Goal: Use online tool/utility: Utilize a website feature to perform a specific function

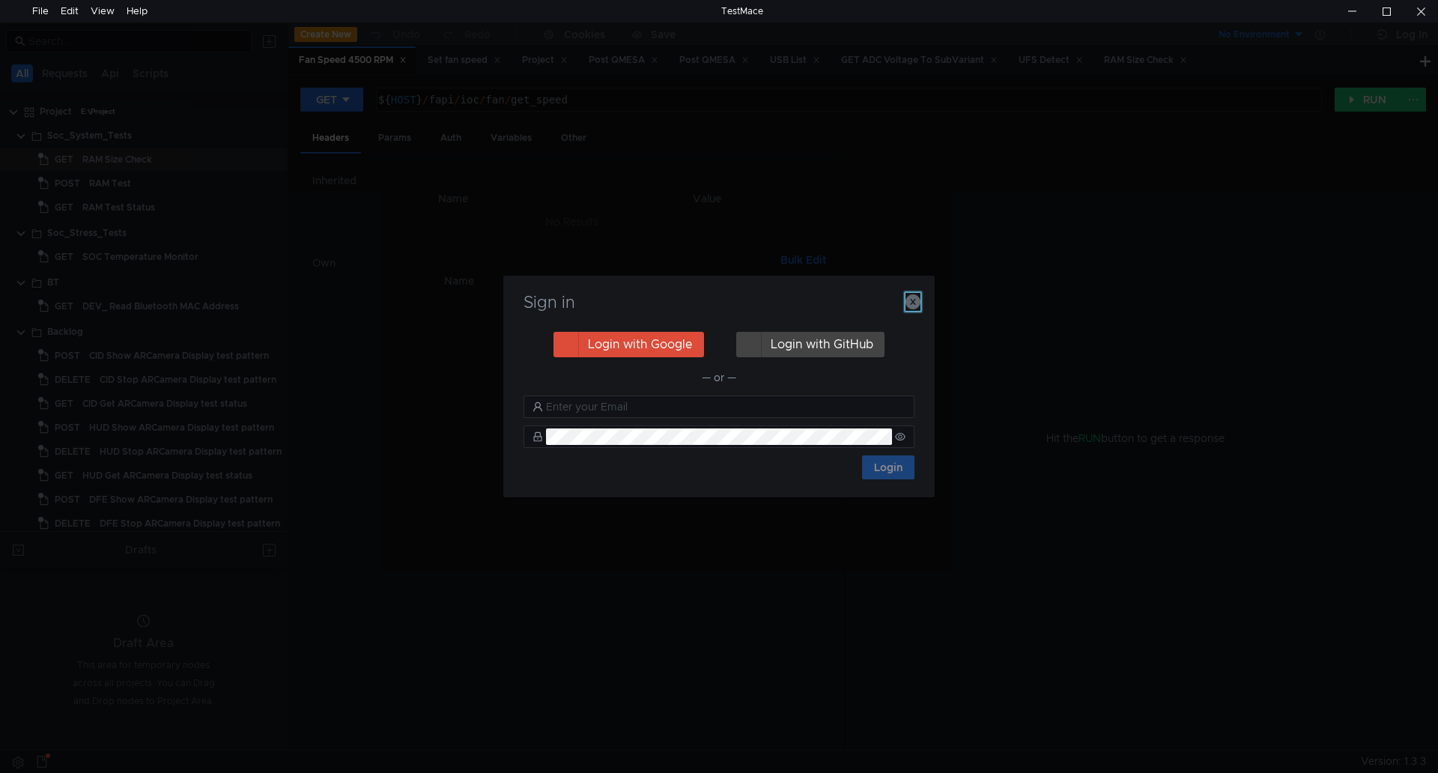
click at [917, 300] on icon "button" at bounding box center [912, 301] width 15 height 15
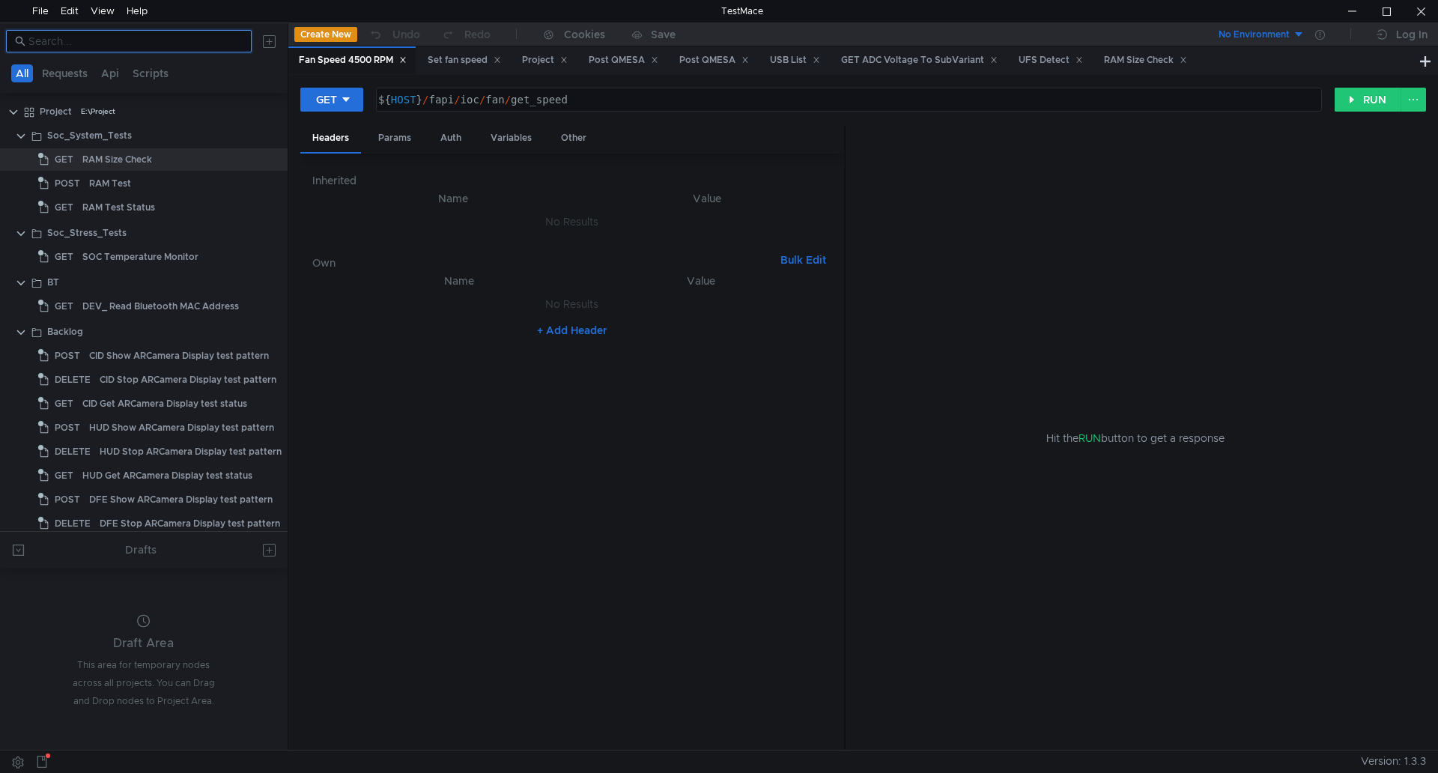
click at [166, 44] on input at bounding box center [135, 41] width 214 height 16
click at [156, 37] on input at bounding box center [135, 41] width 214 height 16
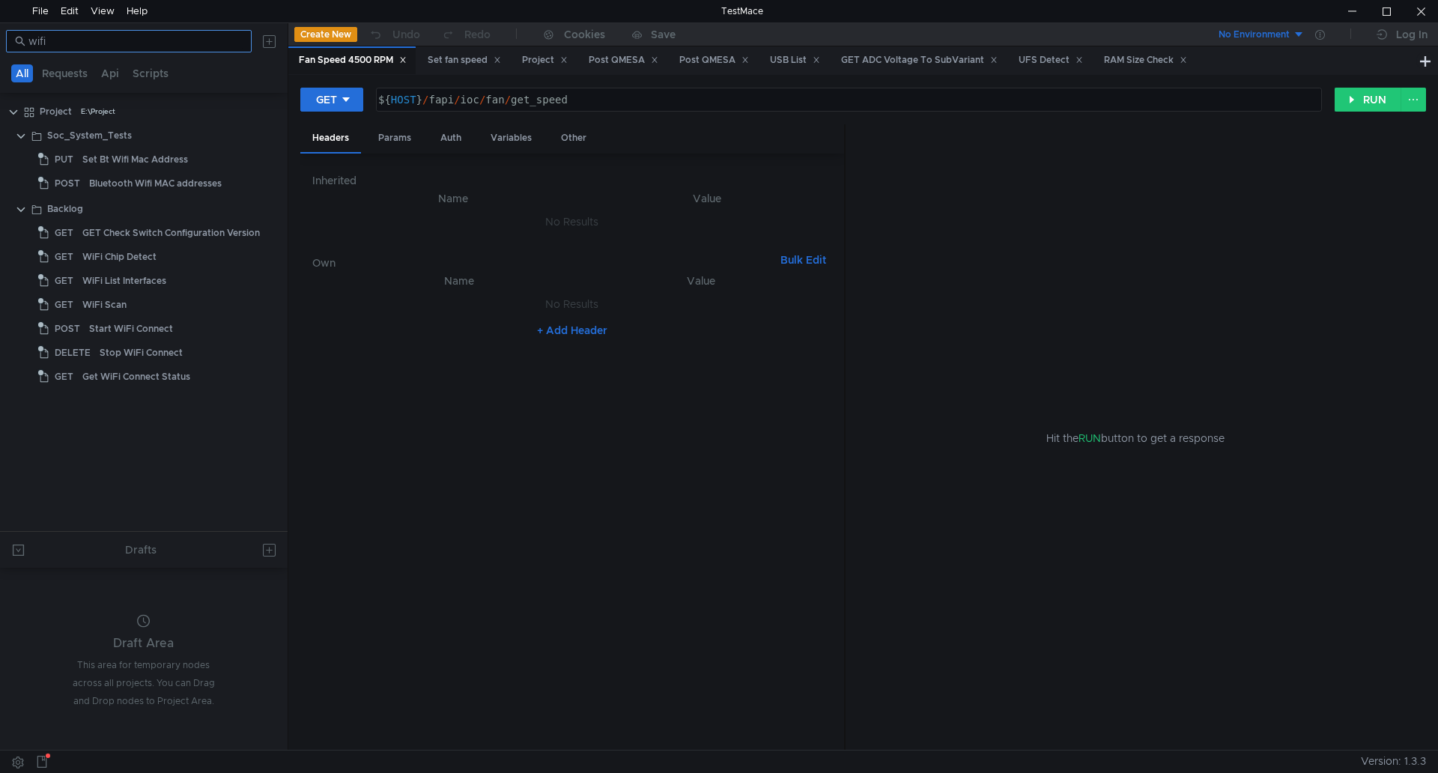
drag, startPoint x: 148, startPoint y: 31, endPoint x: 135, endPoint y: 33, distance: 13.6
click at [135, 33] on nz-input-group "wifi" at bounding box center [129, 41] width 246 height 22
drag, startPoint x: 143, startPoint y: 52, endPoint x: 72, endPoint y: 46, distance: 71.4
click at [3, 21] on body "File Edit View Help TestMace wifi All Requests Api Scripts Project E:\Project S…" at bounding box center [719, 386] width 1438 height 773
drag, startPoint x: 88, startPoint y: 46, endPoint x: 0, endPoint y: 25, distance: 89.9
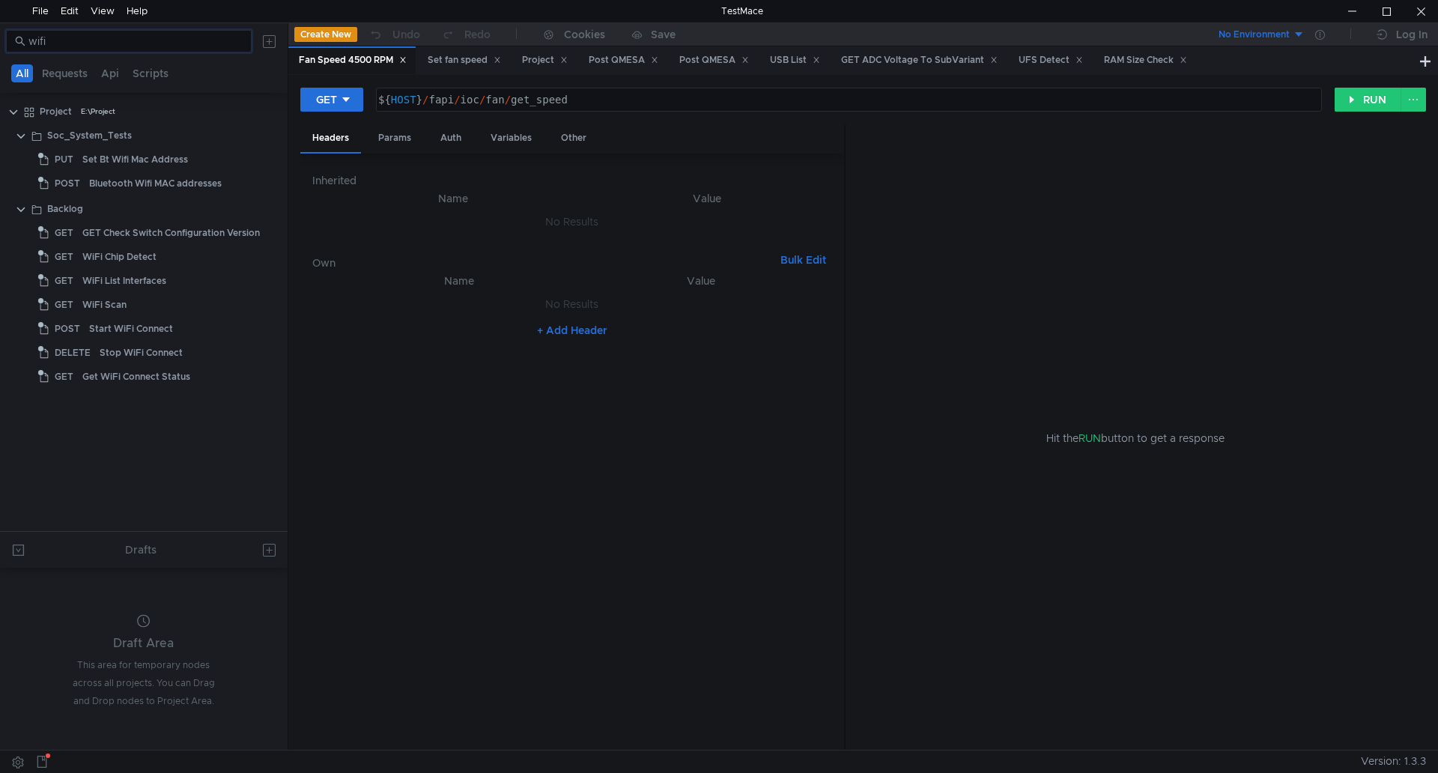
click at [0, 25] on div "wifi" at bounding box center [144, 41] width 288 height 36
type input "mac"
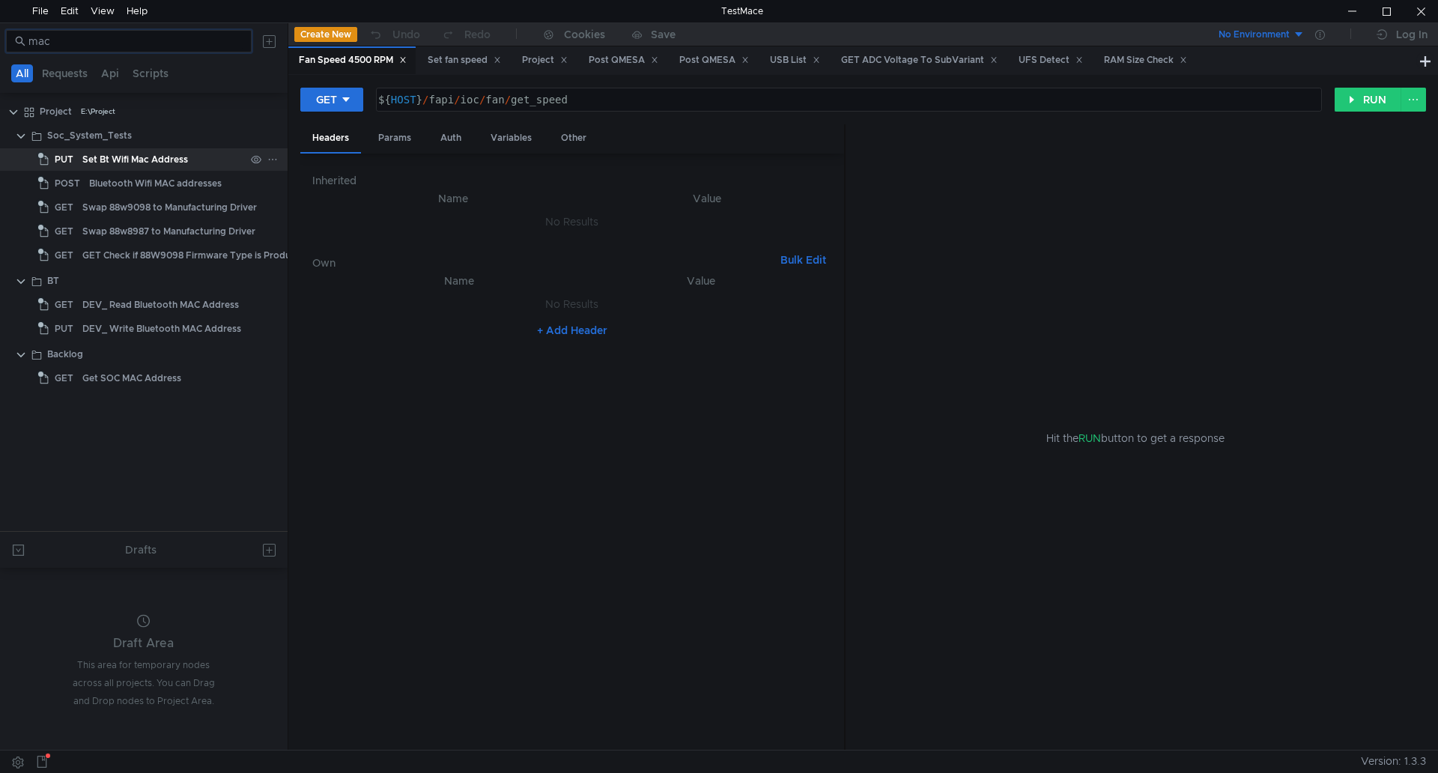
click at [187, 160] on div "Set Bt Wifi Mac Address" at bounding box center [135, 159] width 106 height 22
click at [163, 373] on div "Get SOC MAC Address" at bounding box center [131, 378] width 99 height 22
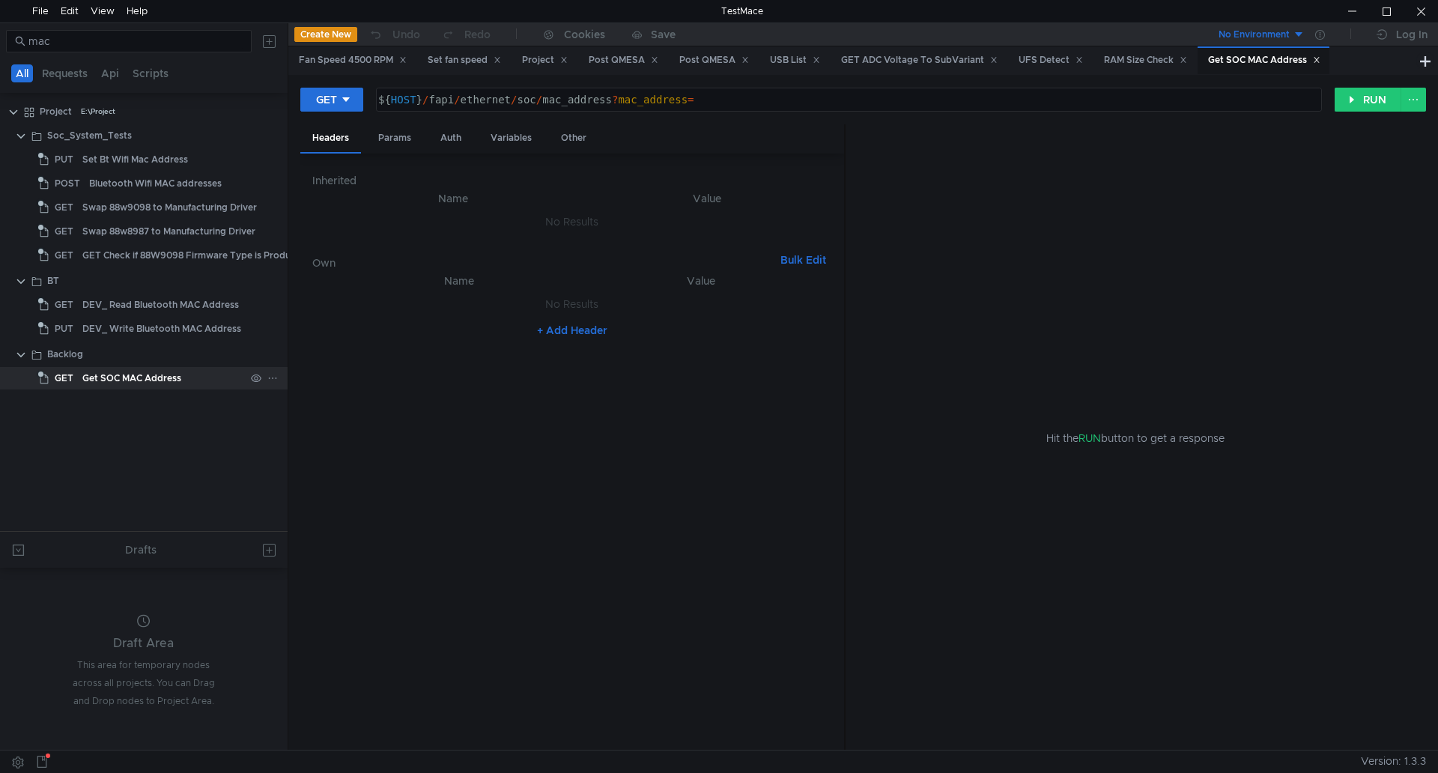
click at [163, 373] on div "Get SOC MAC Address" at bounding box center [131, 378] width 99 height 22
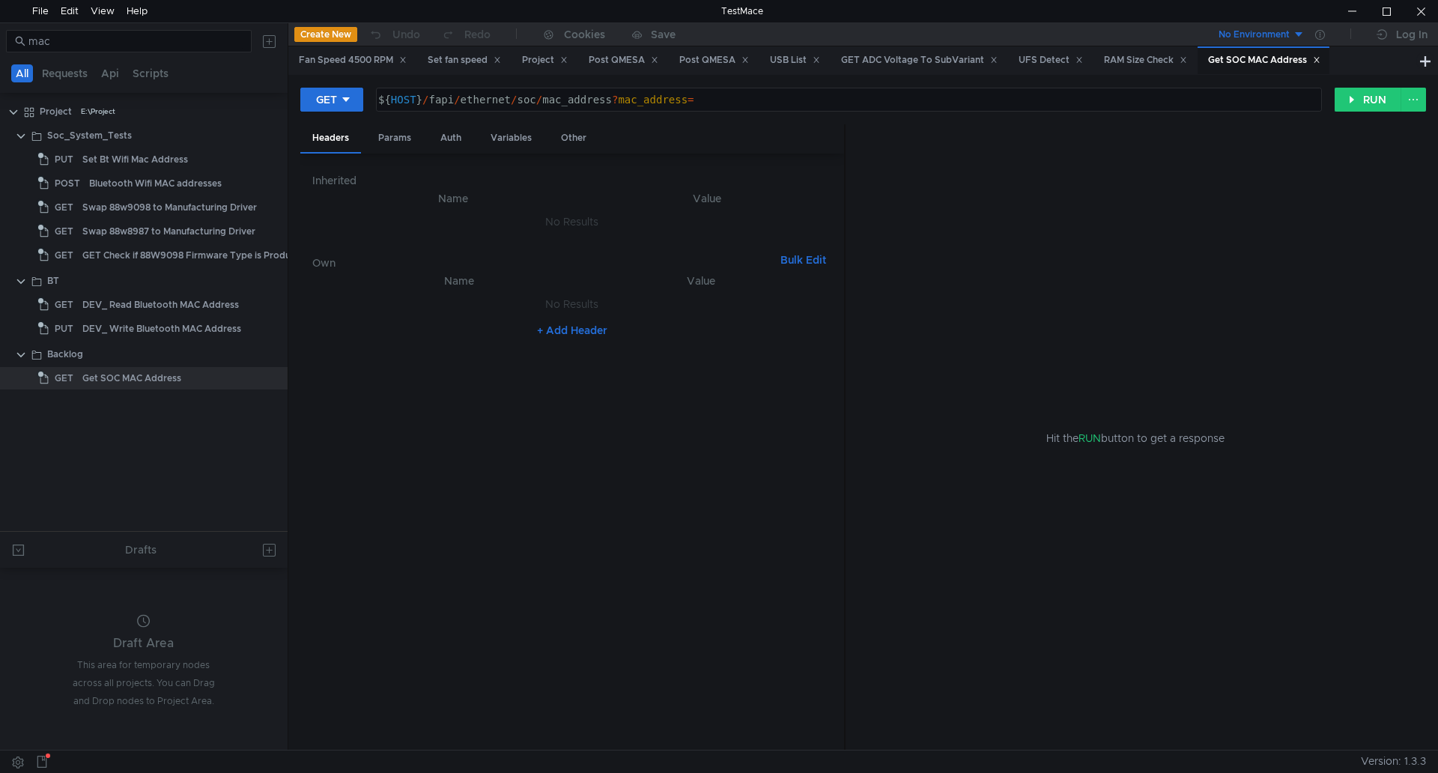
click at [185, 419] on tree-viewport "Project E:\Project Soc_System_Tests PUT Set Bt Wifi Mac Address POST Bluetooth …" at bounding box center [144, 315] width 288 height 432
click at [1365, 97] on button "RUN" at bounding box center [1368, 100] width 67 height 24
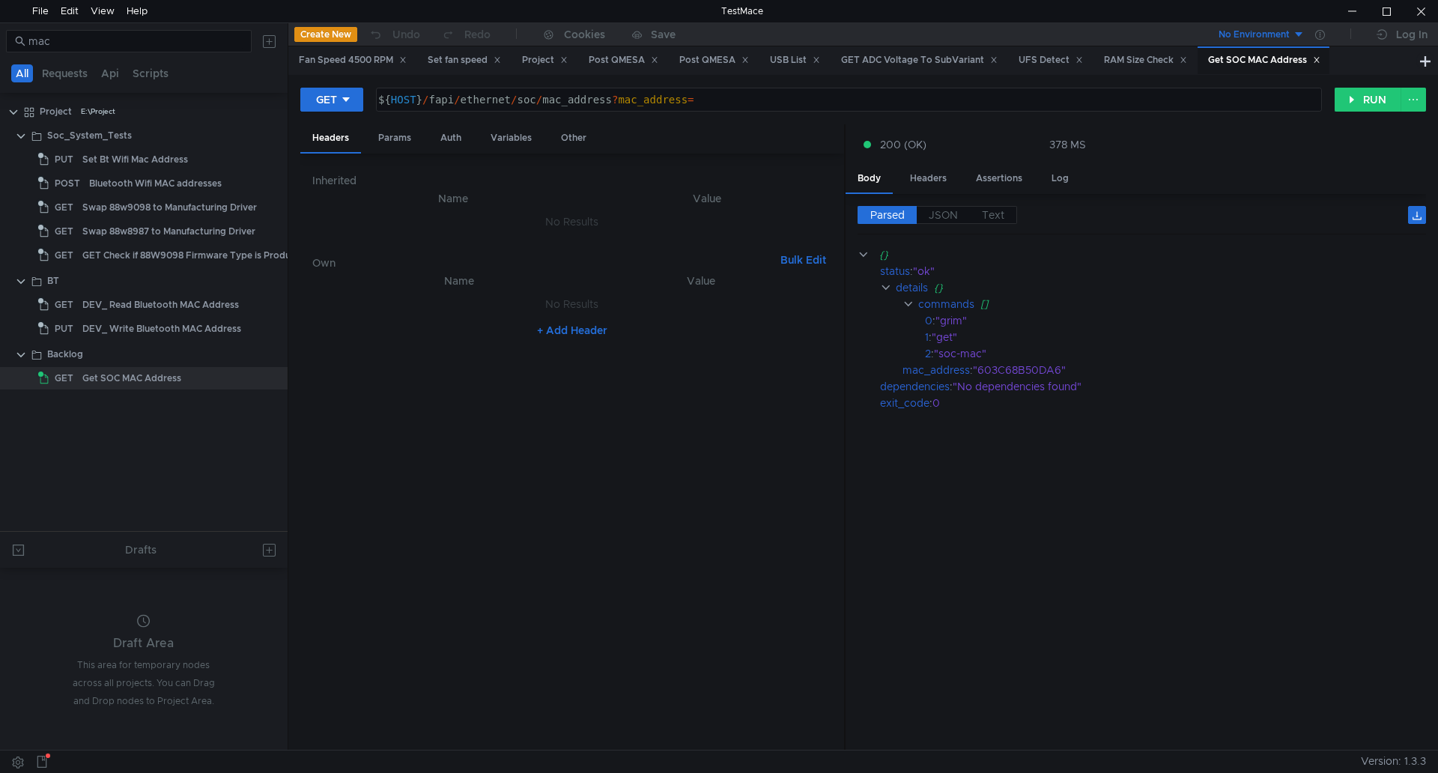
type textarea "${HOST}/fapi/ethernet/soc/mac_address?mac_address="
click at [696, 100] on div "${ HOST } / fapi / ethernet / soc / mac_address ? mac_address =" at bounding box center [847, 112] width 944 height 36
click at [707, 103] on div "${ HOST } / fapi / ethernet / soc / mac_address ? mac_address =" at bounding box center [849, 99] width 944 height 22
click at [429, 452] on nz-table "Name Value No Results + Add Header" at bounding box center [572, 505] width 520 height 467
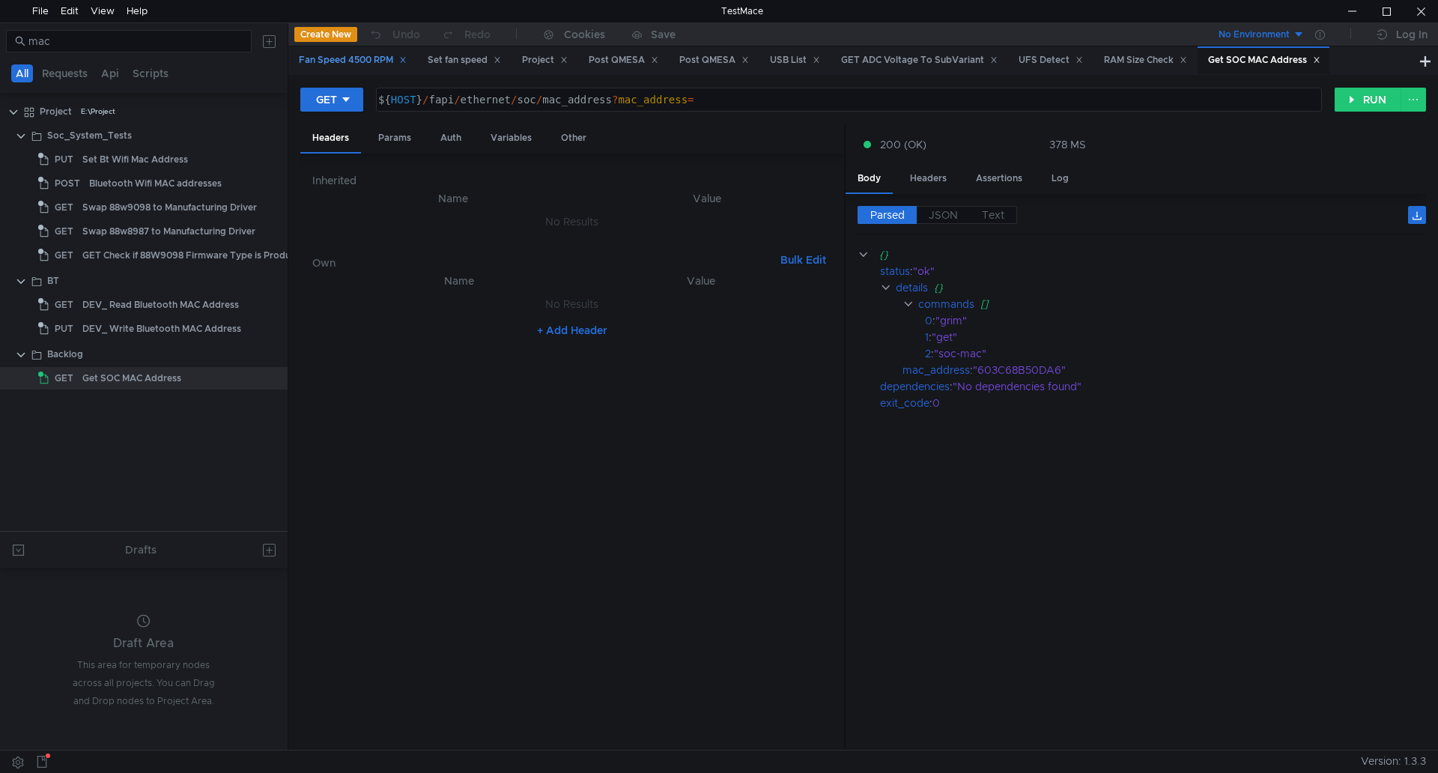
click at [404, 61] on icon at bounding box center [402, 59] width 7 height 7
click at [404, 61] on div "Project" at bounding box center [416, 60] width 46 height 16
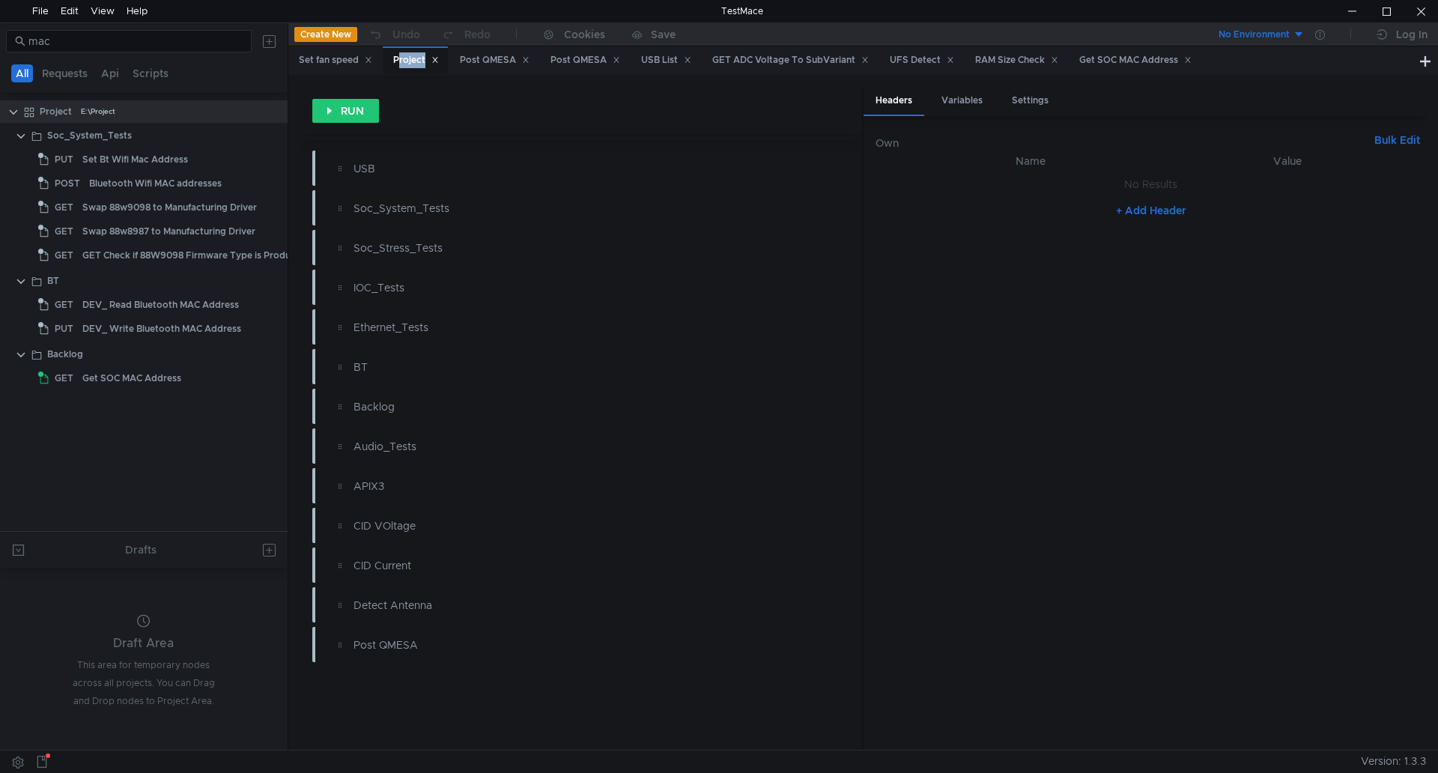
click at [404, 61] on div "Project" at bounding box center [416, 60] width 46 height 16
click at [376, 56] on div "Set fan speed" at bounding box center [334, 60] width 93 height 28
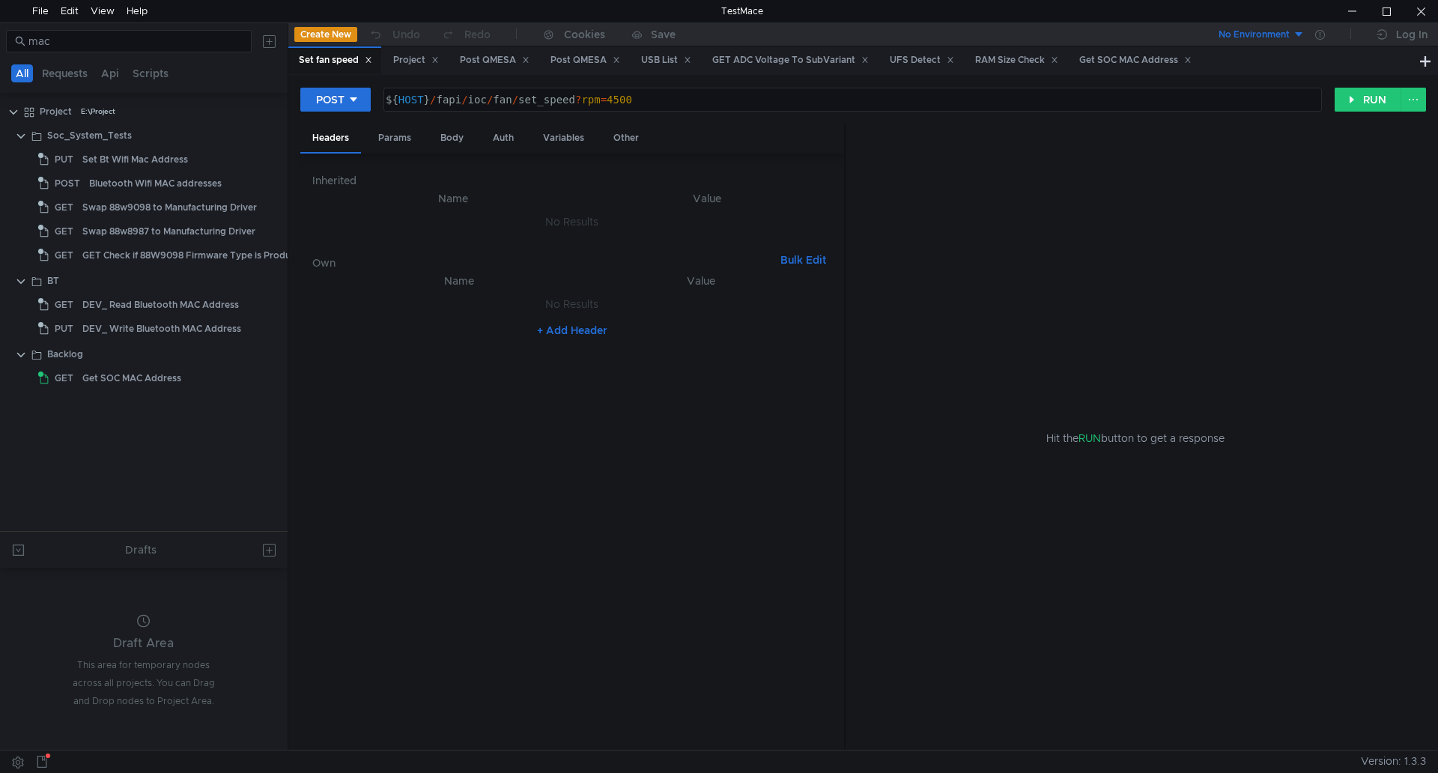
click at [372, 56] on icon at bounding box center [368, 59] width 7 height 7
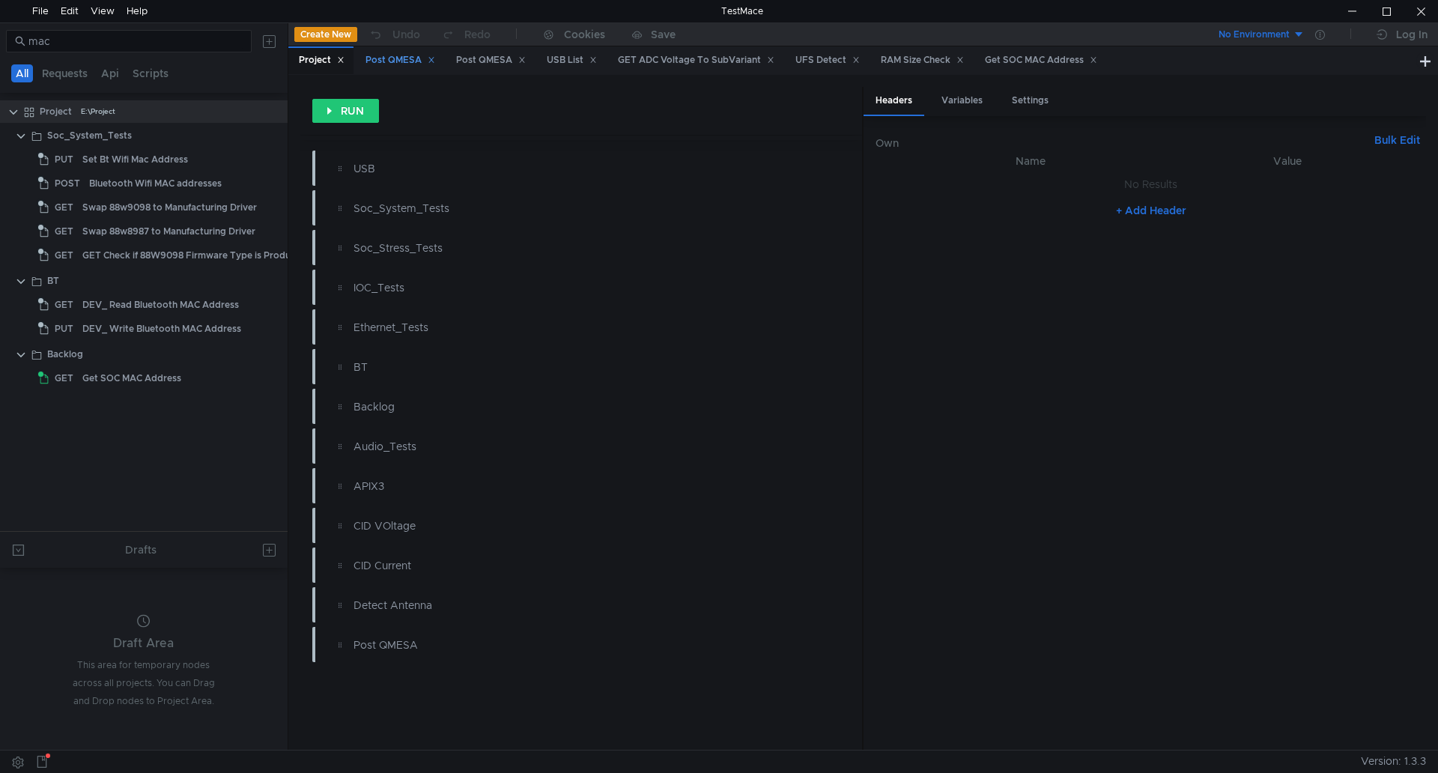
click at [368, 56] on div "Post QMESA" at bounding box center [400, 60] width 70 height 16
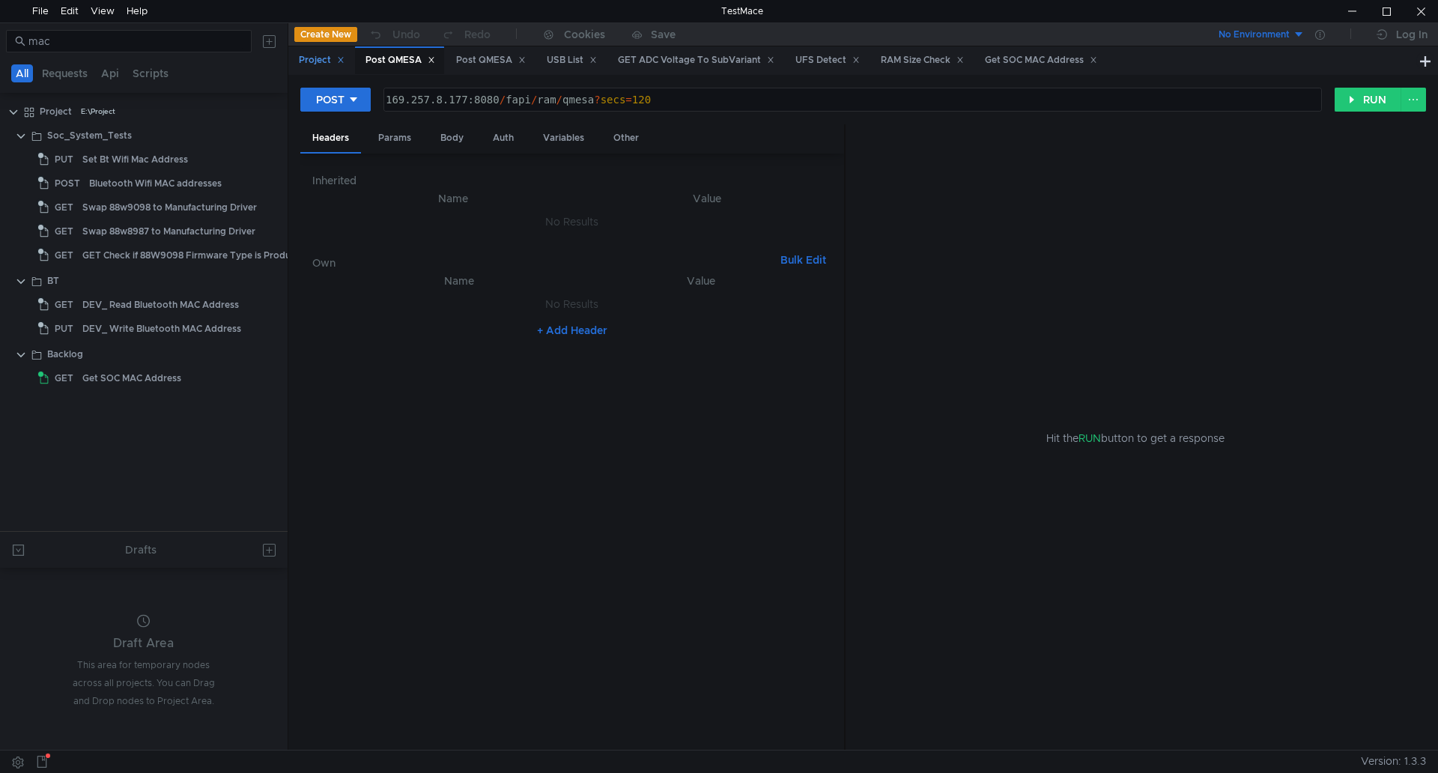
click at [341, 58] on icon at bounding box center [340, 59] width 7 height 7
drag, startPoint x: 341, startPoint y: 58, endPoint x: 366, endPoint y: 58, distance: 25.5
click at [366, 58] on div "Post QMESA" at bounding box center [334, 60] width 70 height 16
click at [366, 58] on icon at bounding box center [364, 59] width 7 height 7
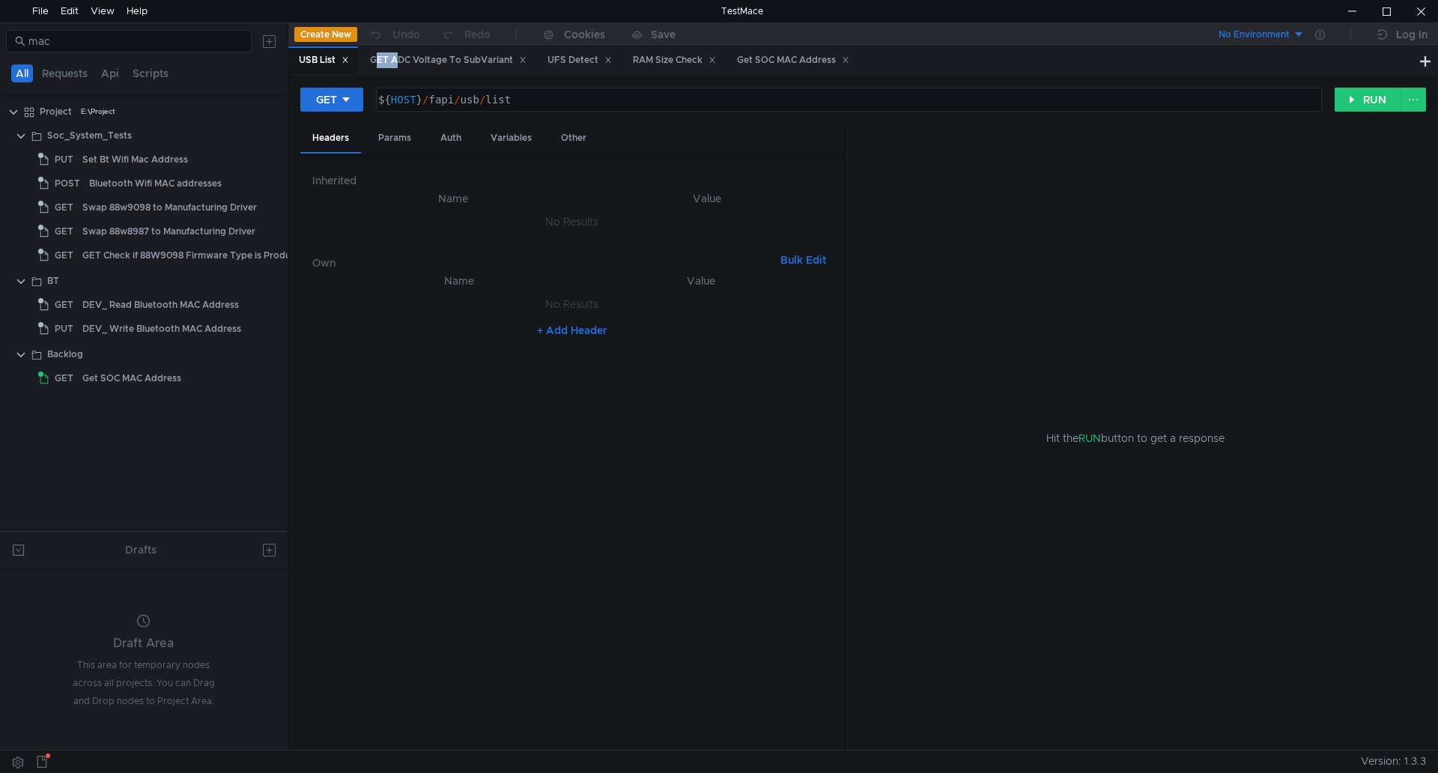
click at [366, 58] on div "GET ADC Voltage To SubVariant" at bounding box center [447, 60] width 176 height 28
click at [353, 58] on div "USB List" at bounding box center [323, 60] width 70 height 28
click at [349, 58] on icon at bounding box center [345, 59] width 7 height 7
click at [347, 58] on div "GET ADC Voltage To SubVariant" at bounding box center [377, 60] width 157 height 16
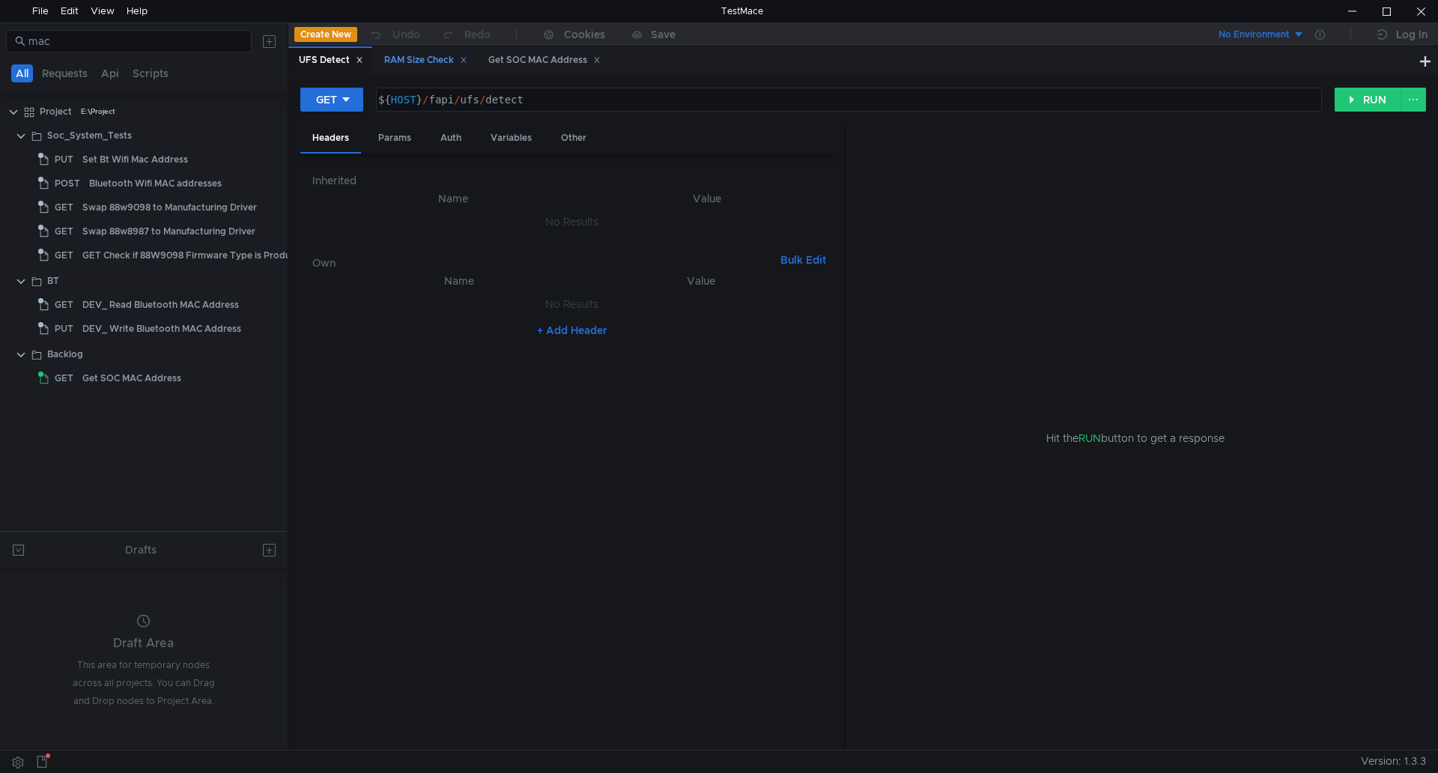
click at [466, 59] on icon at bounding box center [463, 60] width 5 height 5
click at [363, 64] on icon at bounding box center [359, 59] width 7 height 7
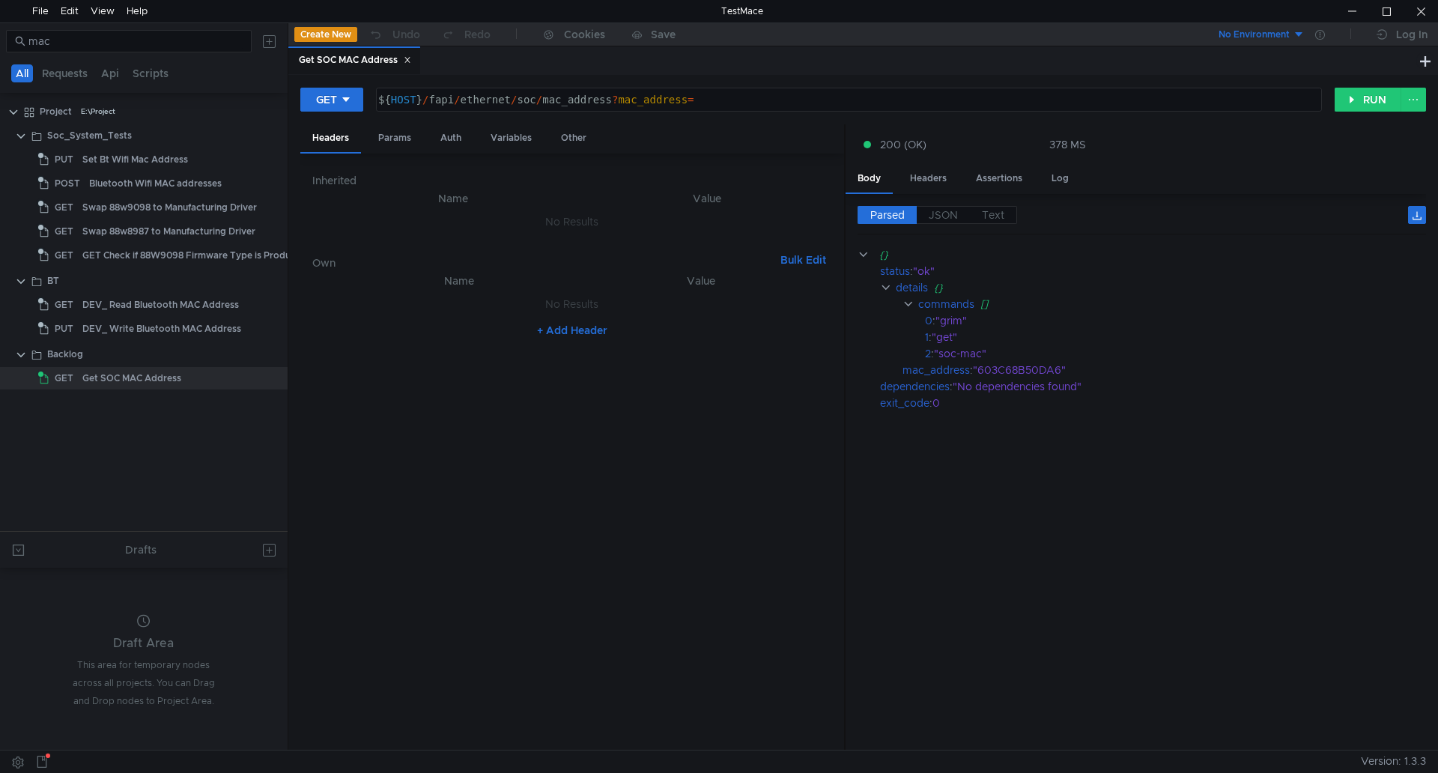
click at [516, 100] on div "${ HOST } / fapi / ethernet / soc / mac_address ? mac_address =" at bounding box center [847, 112] width 944 height 36
paste textarea "http://192.168.1.104:8080/fapi/system/bt_wifi_mac"
type textarea "http://192.168.1.104:8080/fapi/system/bt_wifi_mac"
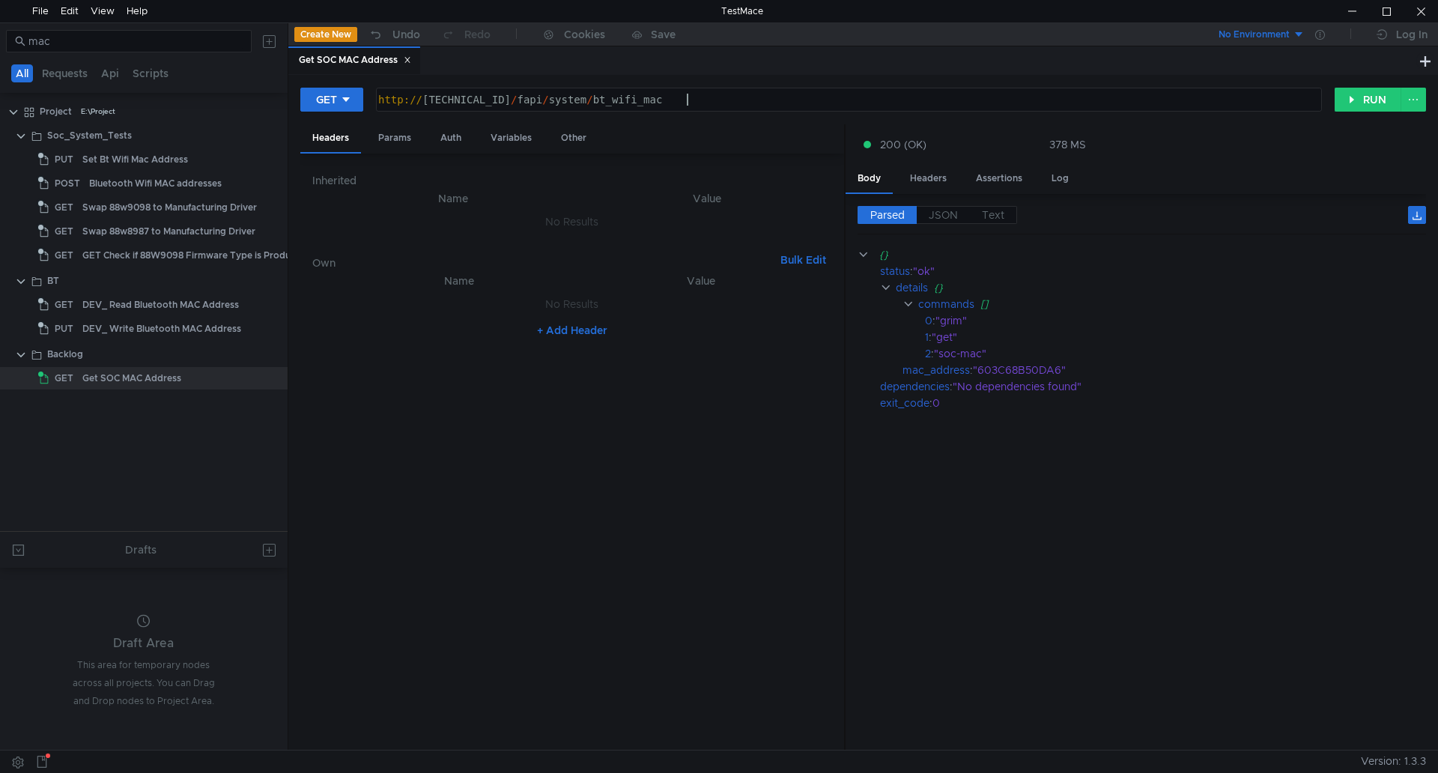
click at [705, 64] on div "Get SOC MAC Address" at bounding box center [852, 60] width 1128 height 28
click at [1376, 106] on button "RUN" at bounding box center [1368, 100] width 67 height 24
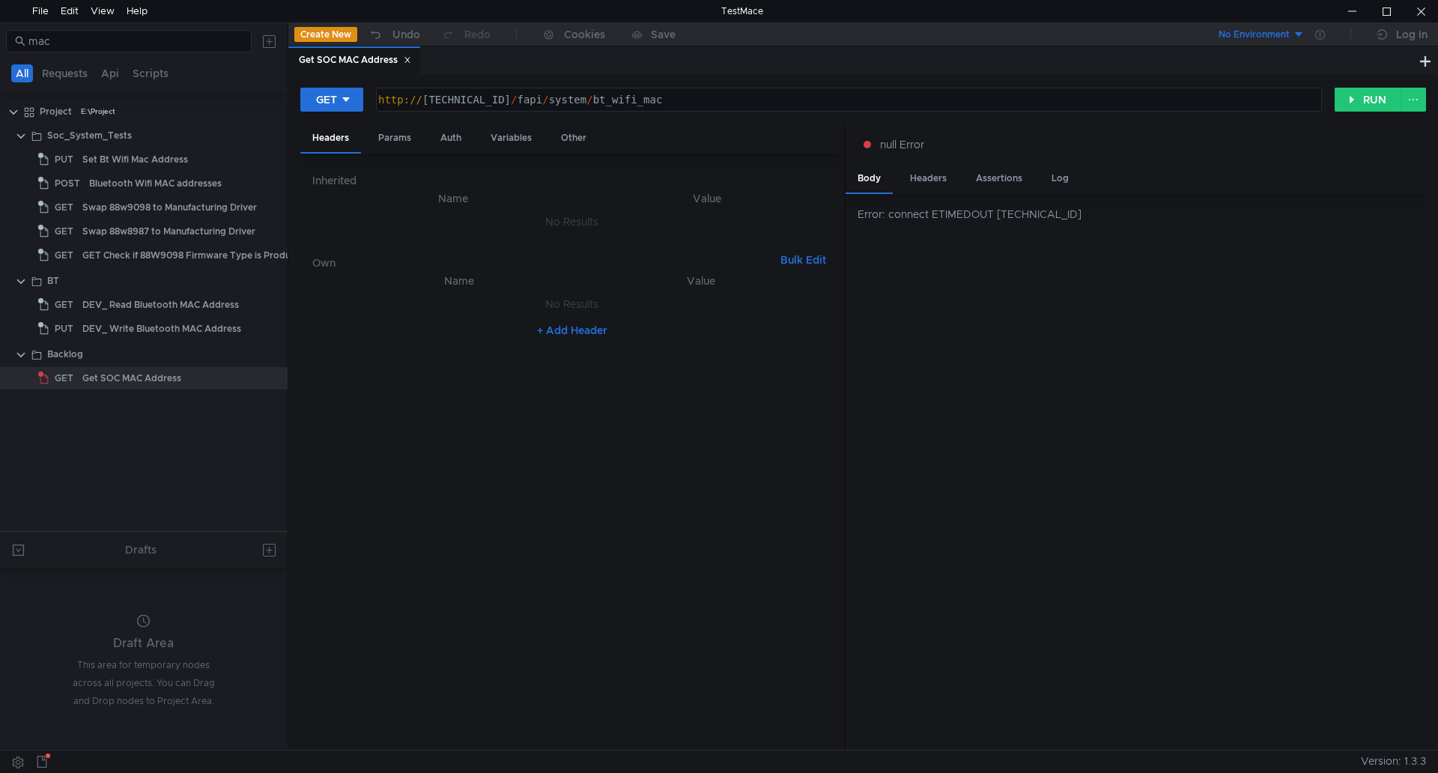
click at [606, 449] on nz-table "Name Value No Results + Add Header" at bounding box center [572, 505] width 520 height 467
click at [410, 58] on icon at bounding box center [406, 60] width 5 height 5
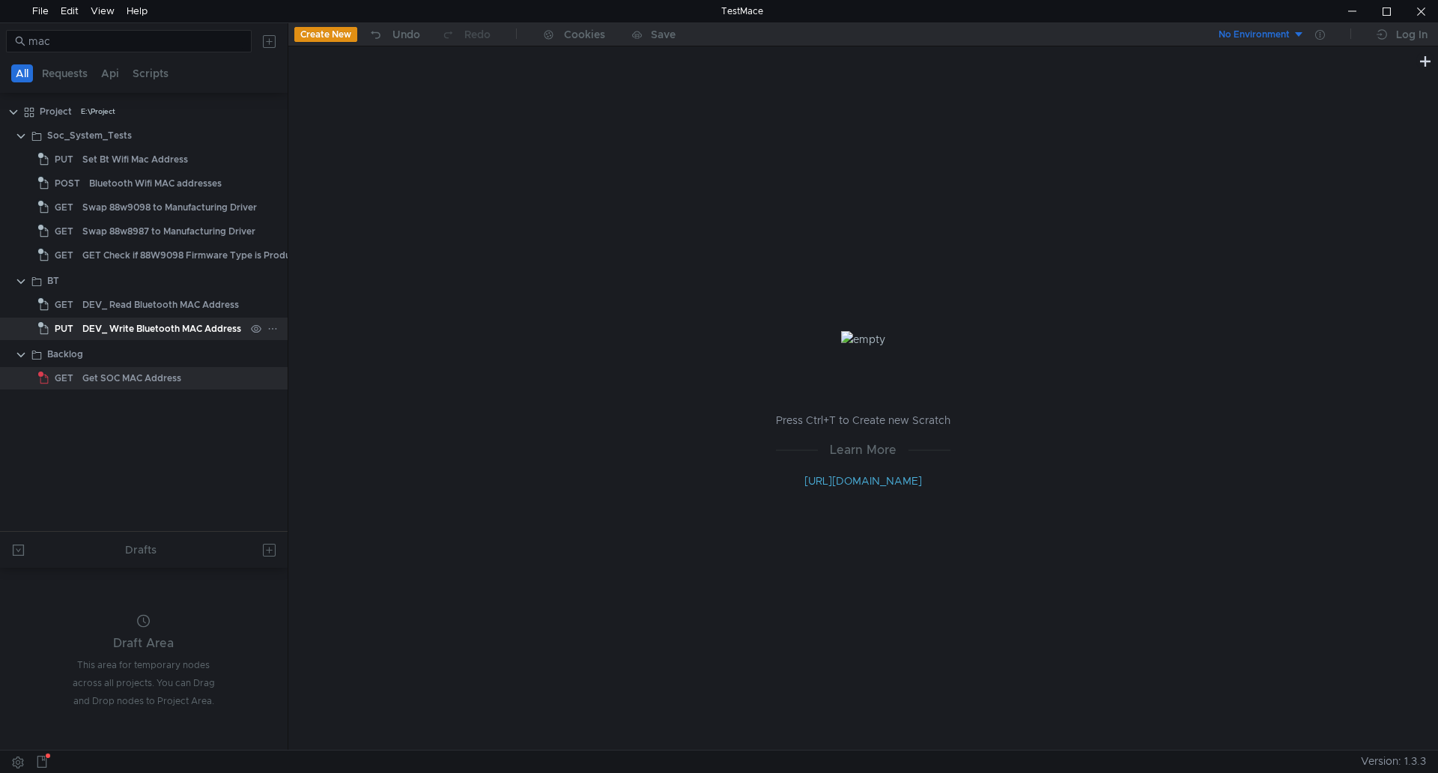
click at [108, 321] on div "DEV_ Write Bluetooth MAC Address" at bounding box center [161, 329] width 159 height 22
click at [110, 366] on div at bounding box center [144, 365] width 288 height 1
click at [115, 372] on div "Get SOC MAC Address" at bounding box center [131, 378] width 99 height 22
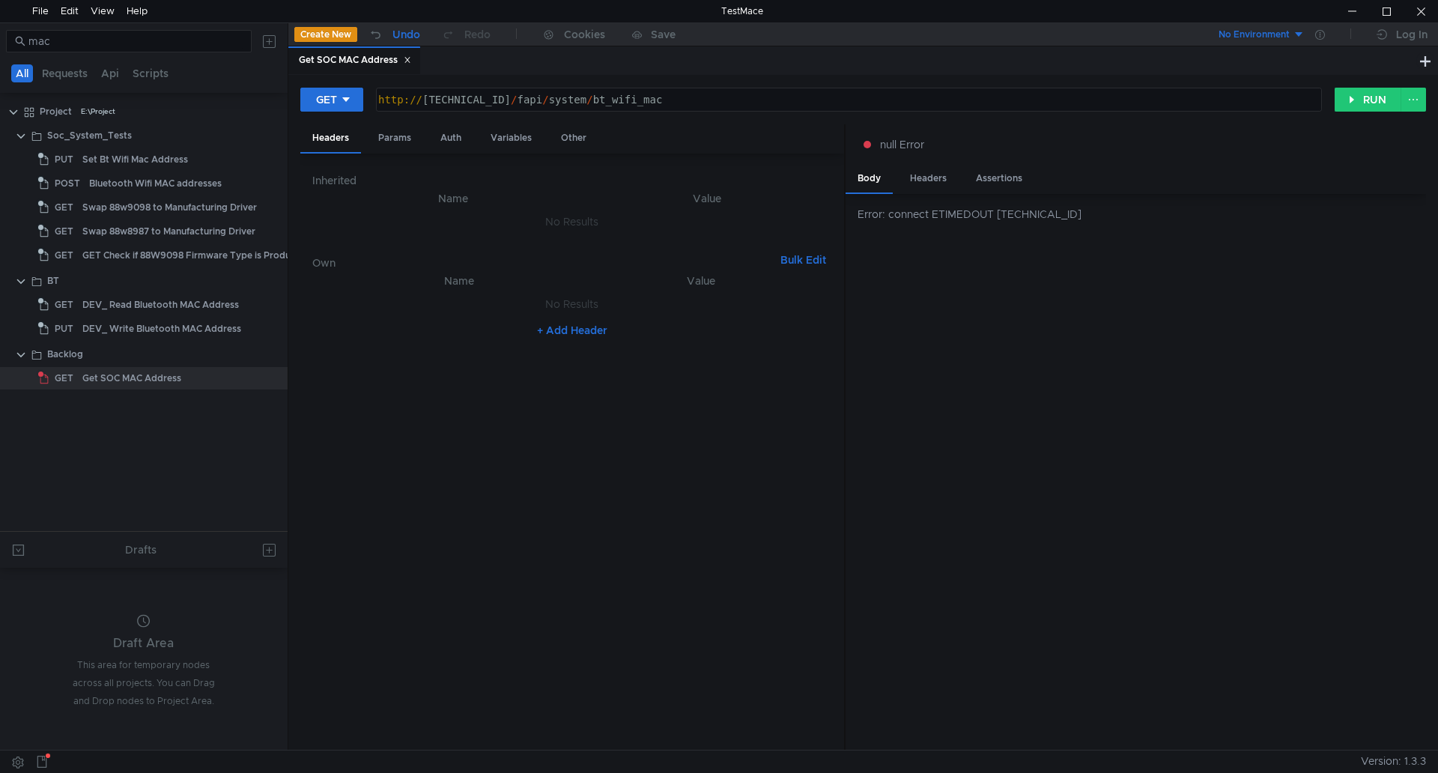
click at [403, 33] on div "Undo" at bounding box center [406, 34] width 28 height 18
click at [178, 157] on div "Set Bt Wifi Mac Address" at bounding box center [135, 159] width 106 height 22
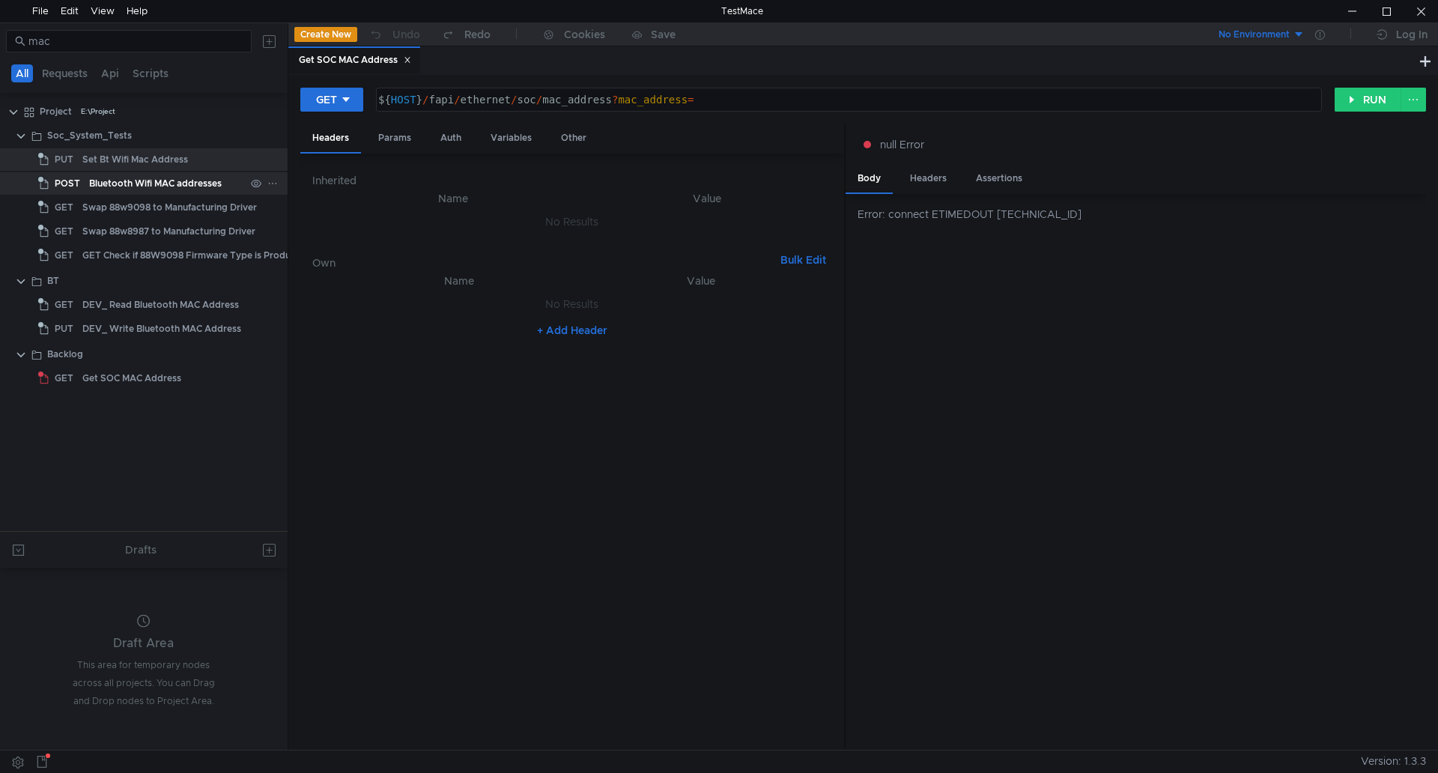
click at [180, 178] on div "Bluetooth Wifi MAC addresses" at bounding box center [155, 183] width 133 height 22
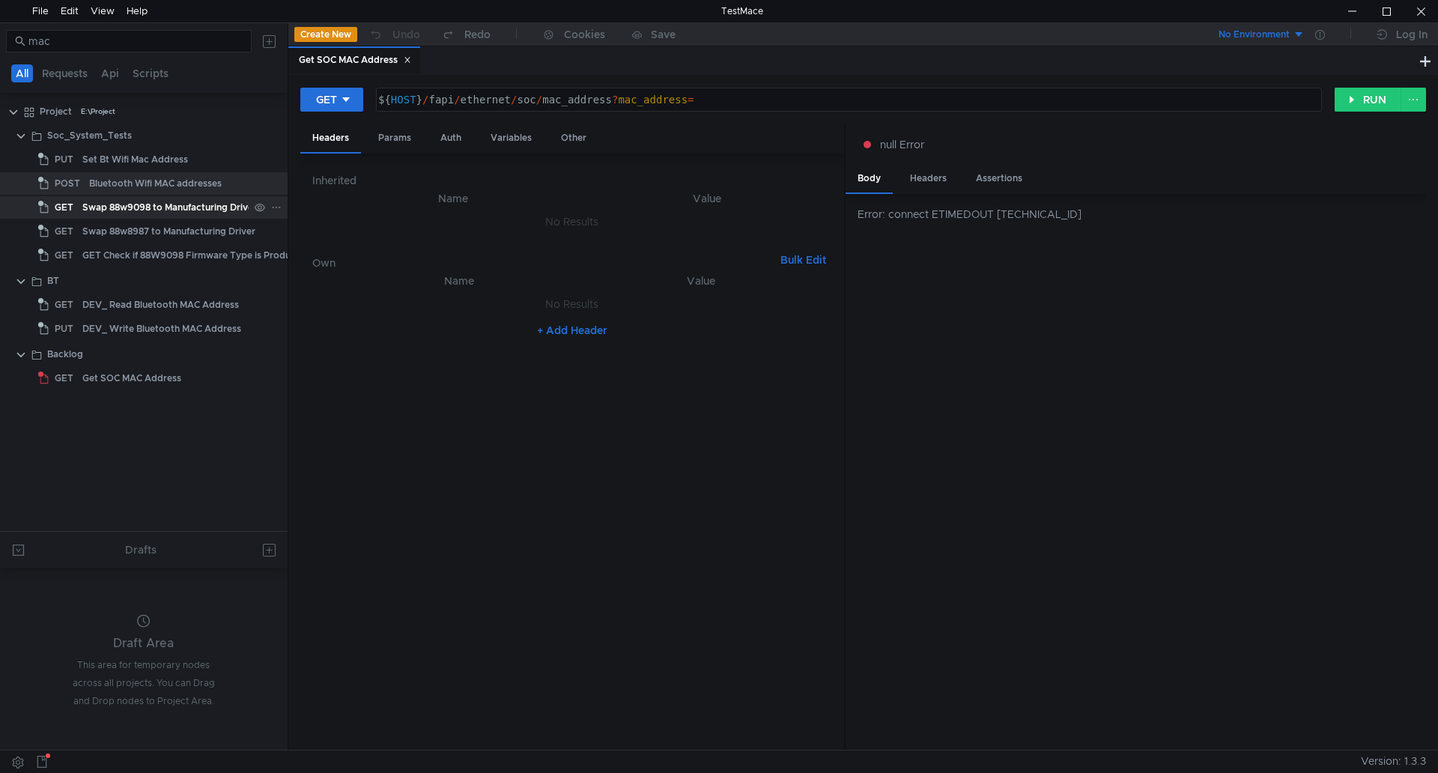
click at [183, 204] on div "Swap 88w9098 to Manufacturing Driver" at bounding box center [169, 207] width 174 height 22
click at [182, 222] on div "Swap 88w8987 to Manufacturing Driver" at bounding box center [168, 231] width 173 height 22
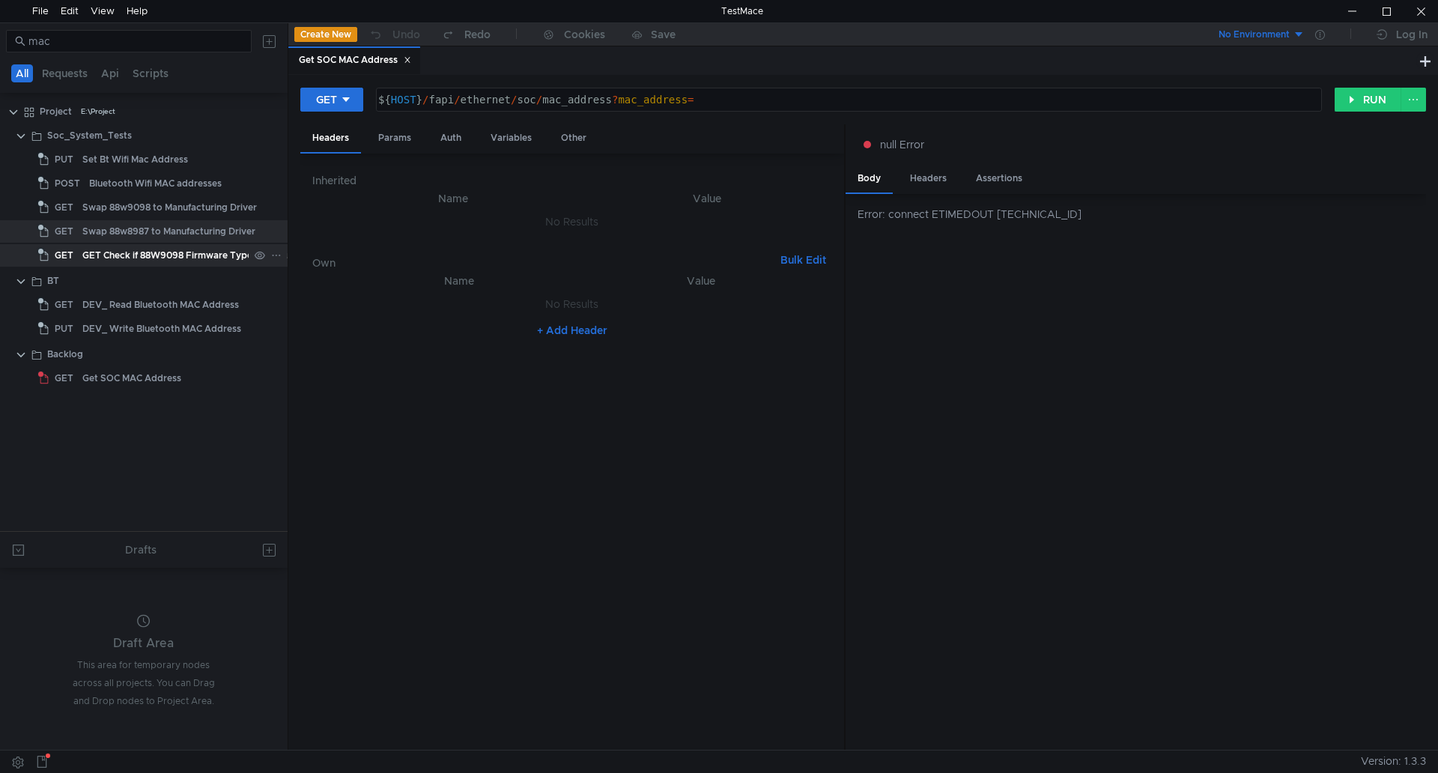
click at [173, 256] on div "GET Check if 88W9098 Firmware Type is Production" at bounding box center [197, 255] width 231 height 22
click at [187, 167] on div "Set Bt Wifi Mac Address" at bounding box center [135, 159] width 106 height 22
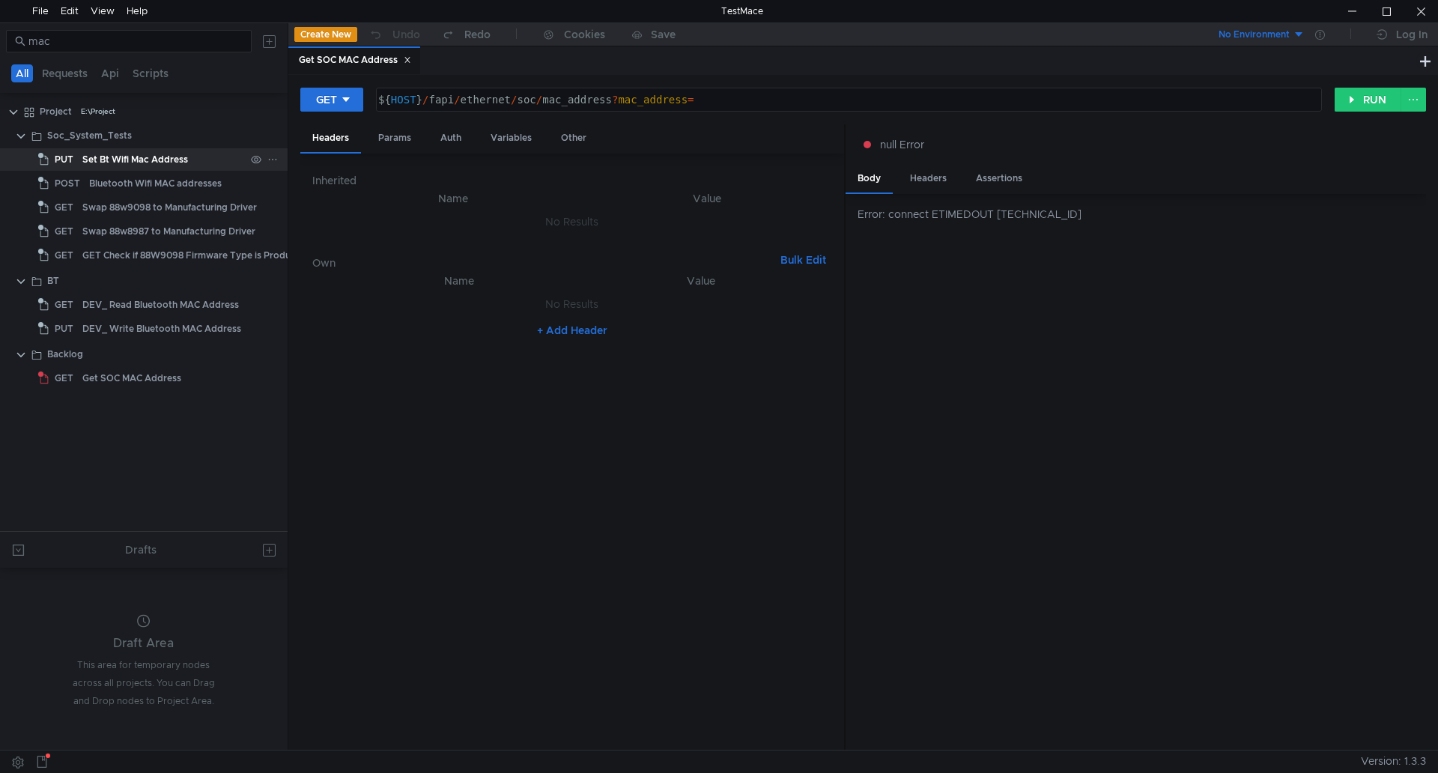
click at [181, 158] on div "Set Bt Wifi Mac Address" at bounding box center [135, 159] width 106 height 22
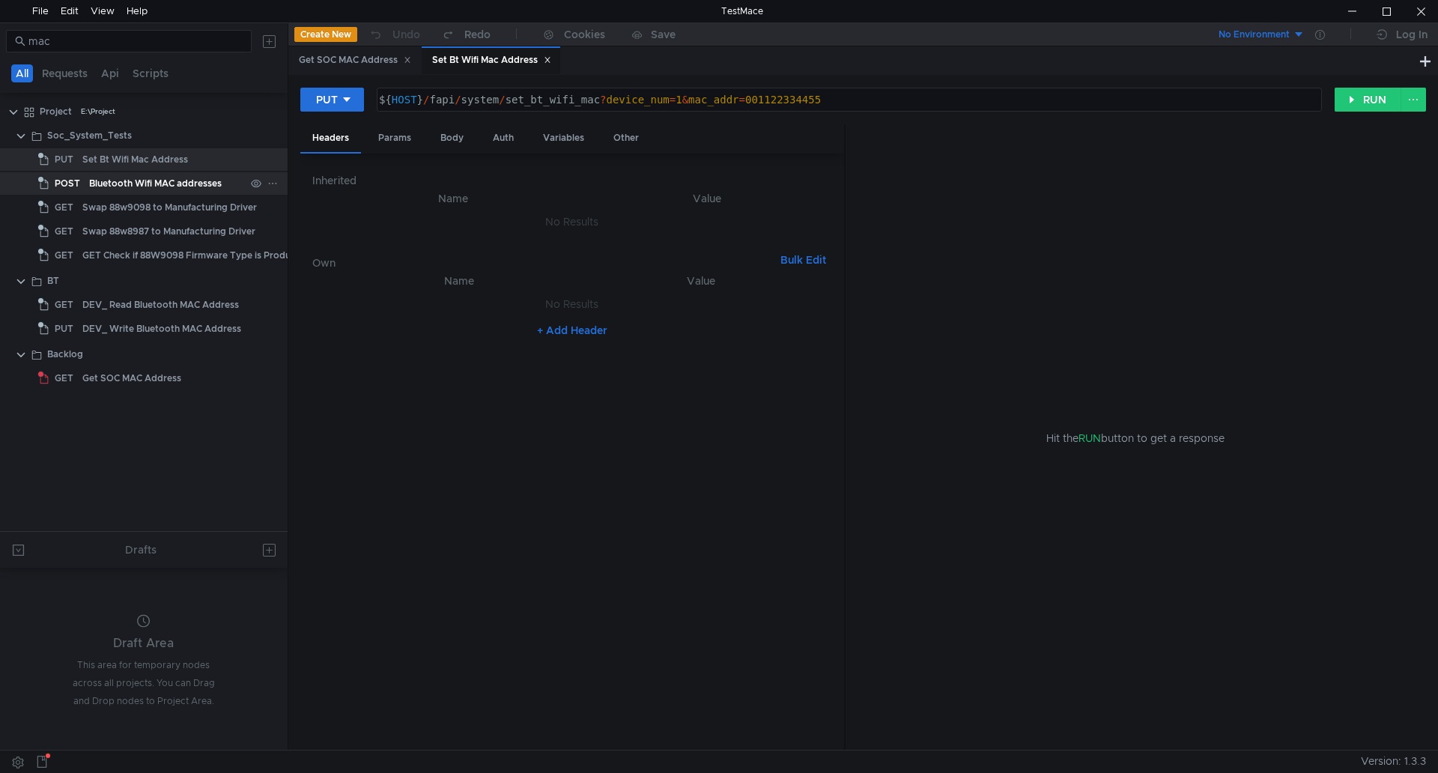
click at [176, 177] on div "Bluetooth Wifi MAC addresses" at bounding box center [155, 183] width 133 height 22
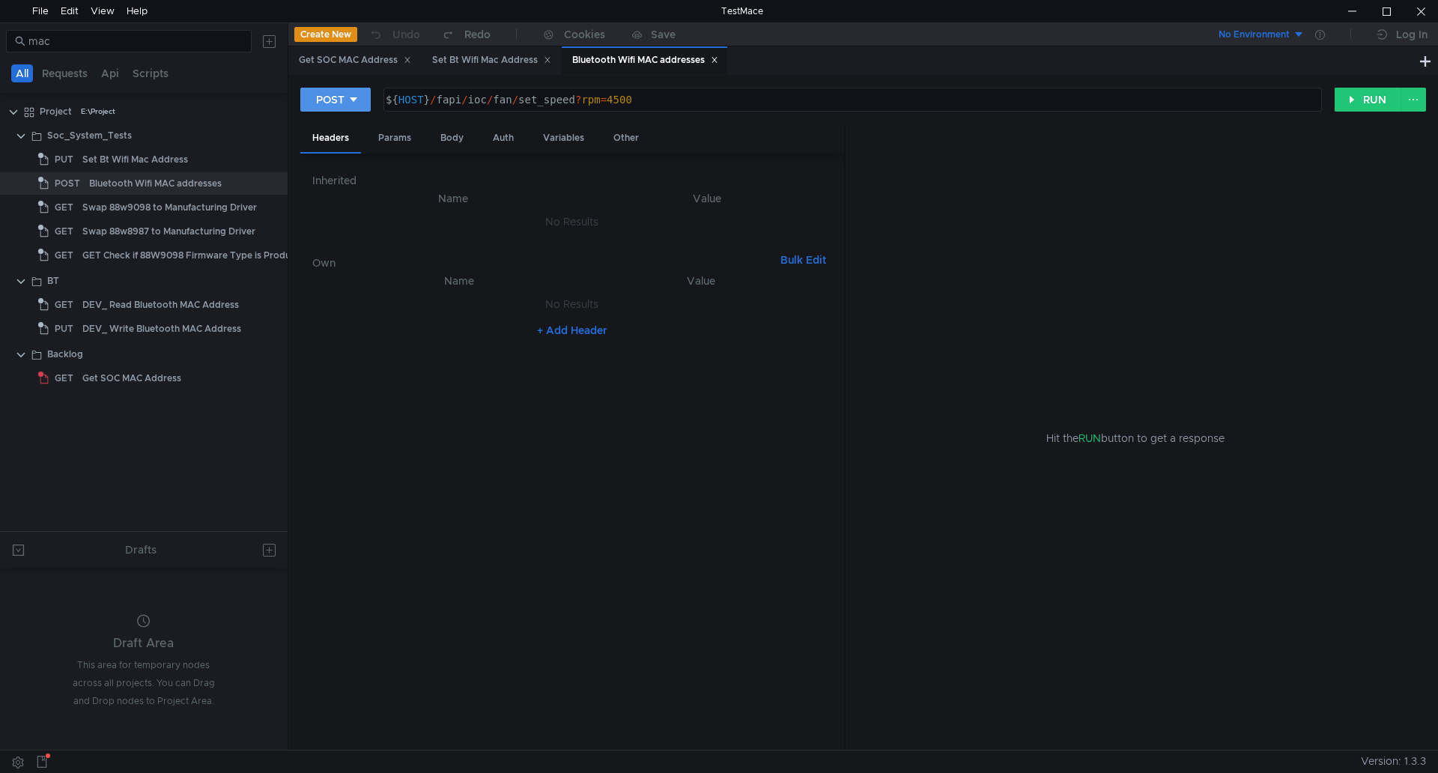
click at [348, 107] on div at bounding box center [353, 99] width 10 height 16
click at [347, 107] on div at bounding box center [719, 386] width 1438 height 773
click at [145, 177] on div "Bluetooth Wifi MAC addresses" at bounding box center [155, 183] width 133 height 22
click at [410, 59] on icon at bounding box center [407, 59] width 7 height 7
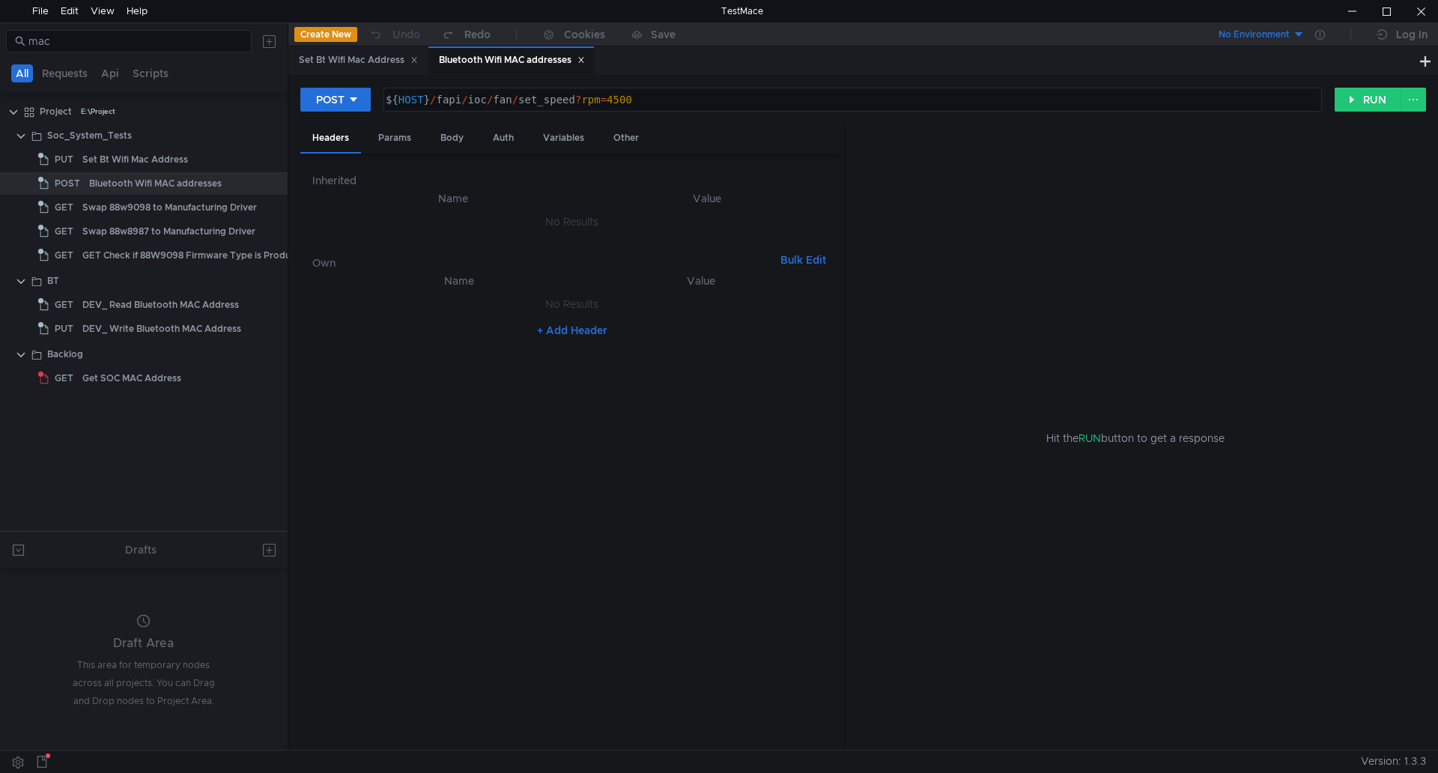
click at [410, 59] on div "Set Bt Wifi Mac Address" at bounding box center [358, 60] width 119 height 16
click at [418, 62] on icon at bounding box center [413, 59] width 7 height 7
click at [441, 60] on icon at bounding box center [440, 59] width 7 height 7
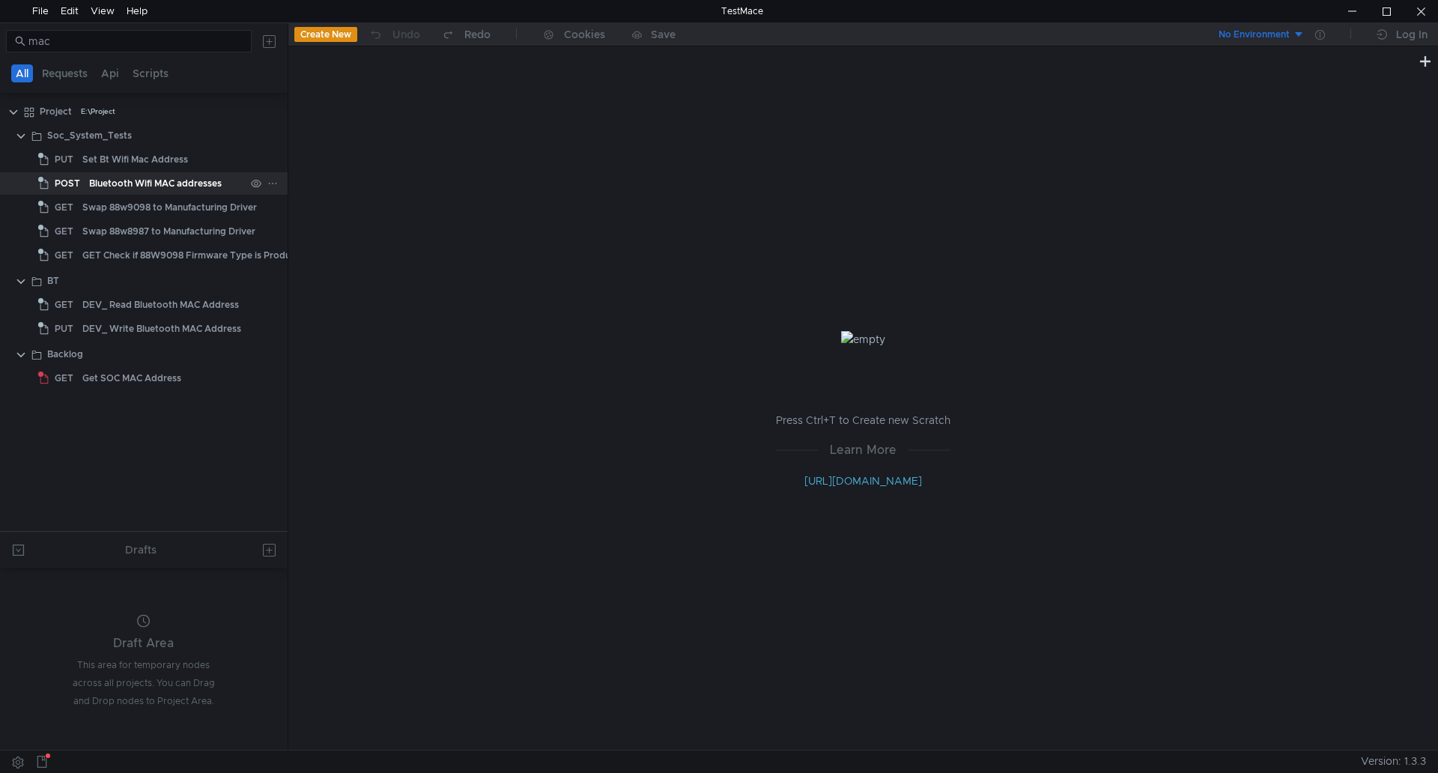
click at [139, 175] on div "Bluetooth Wifi MAC addresses" at bounding box center [155, 183] width 133 height 22
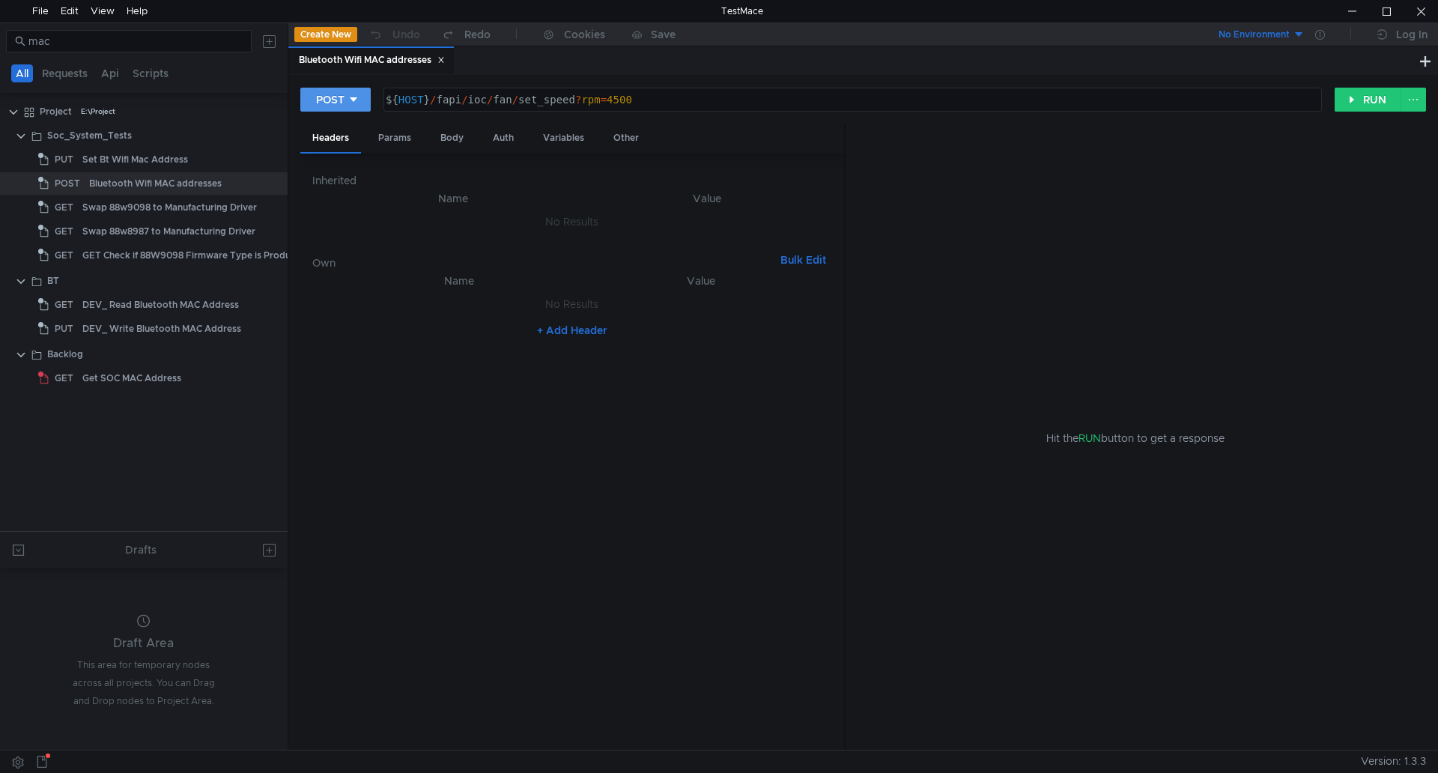
click at [347, 100] on button "POST" at bounding box center [335, 100] width 70 height 24
click at [88, 386] on div at bounding box center [719, 386] width 1438 height 773
click at [95, 379] on div "Get SOC MAC Address" at bounding box center [131, 378] width 99 height 22
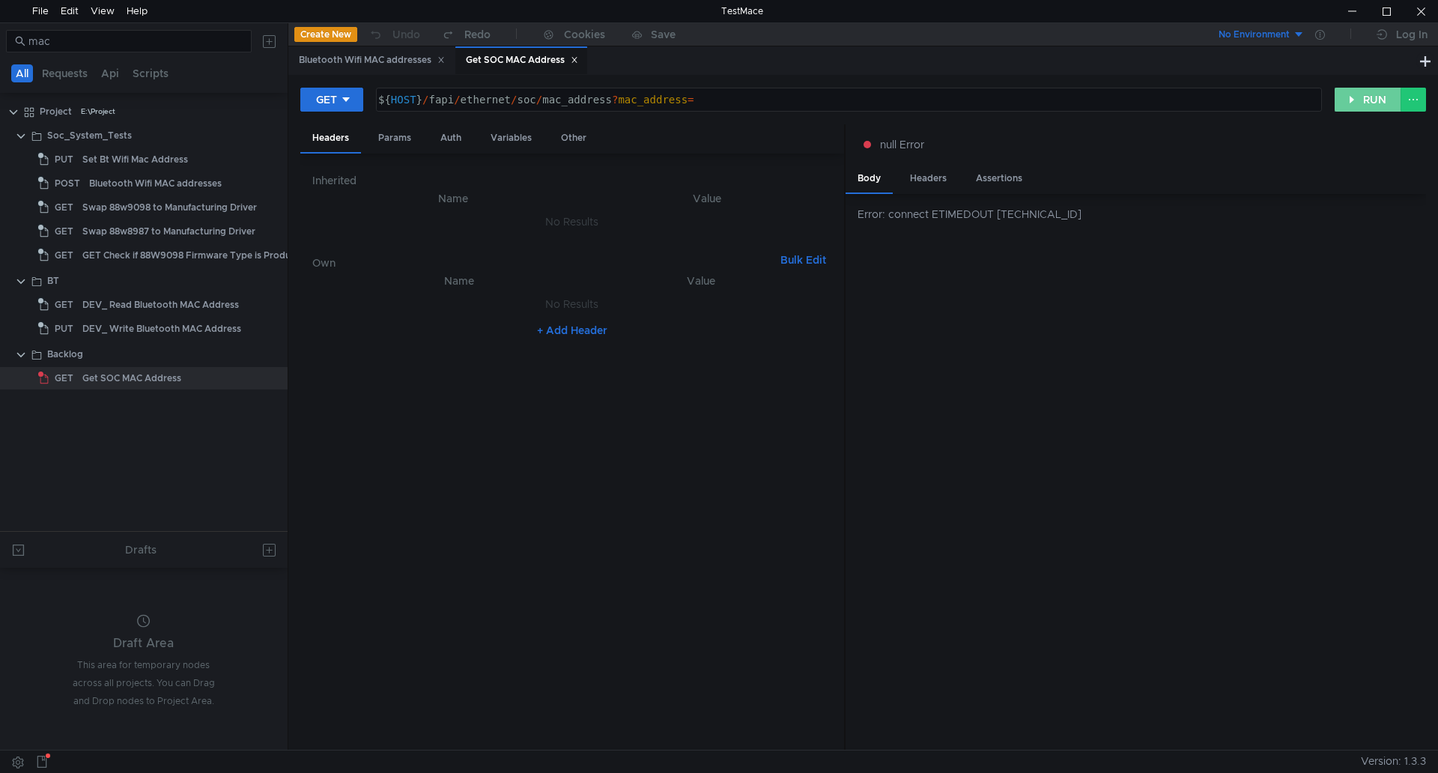
click at [1353, 102] on button "RUN" at bounding box center [1368, 100] width 67 height 24
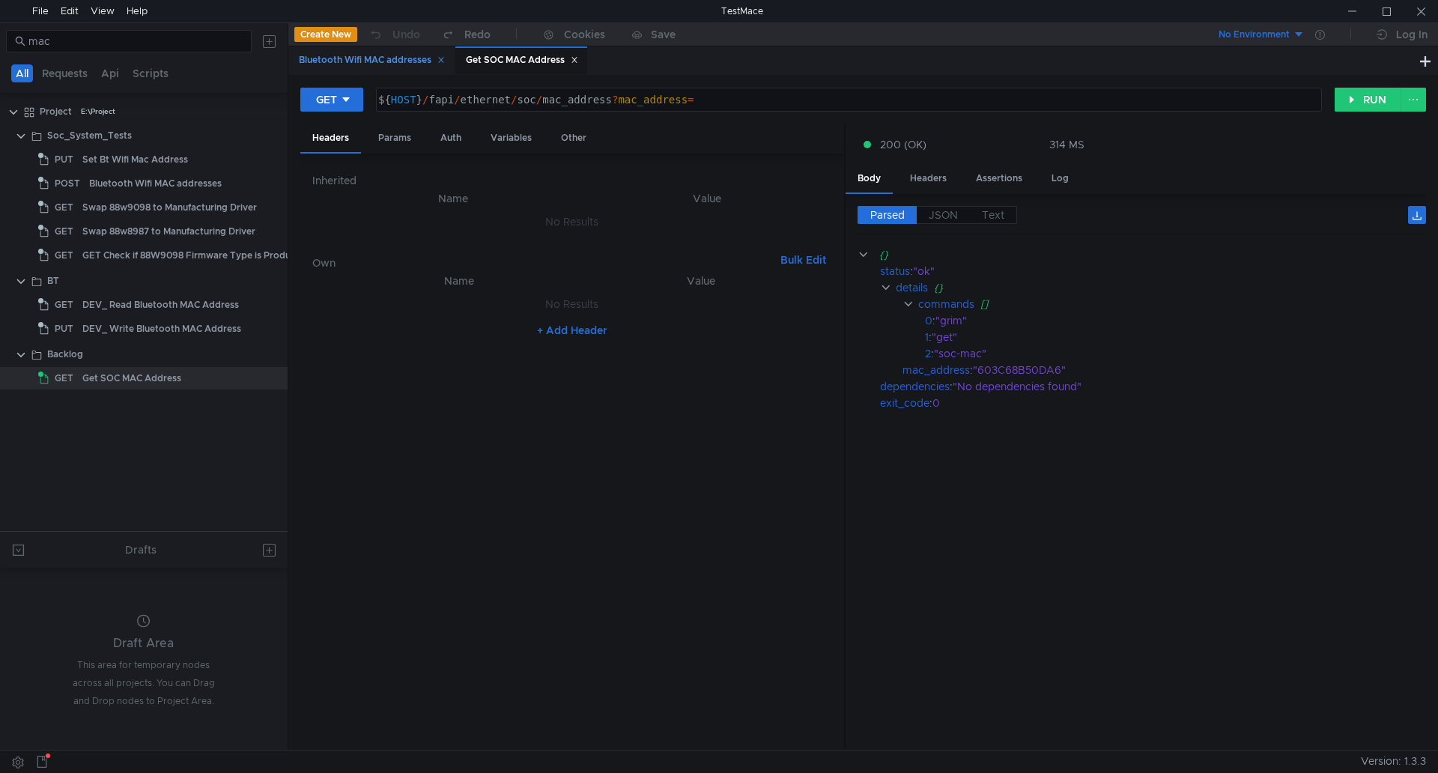
click at [445, 62] on icon at bounding box center [440, 59] width 7 height 7
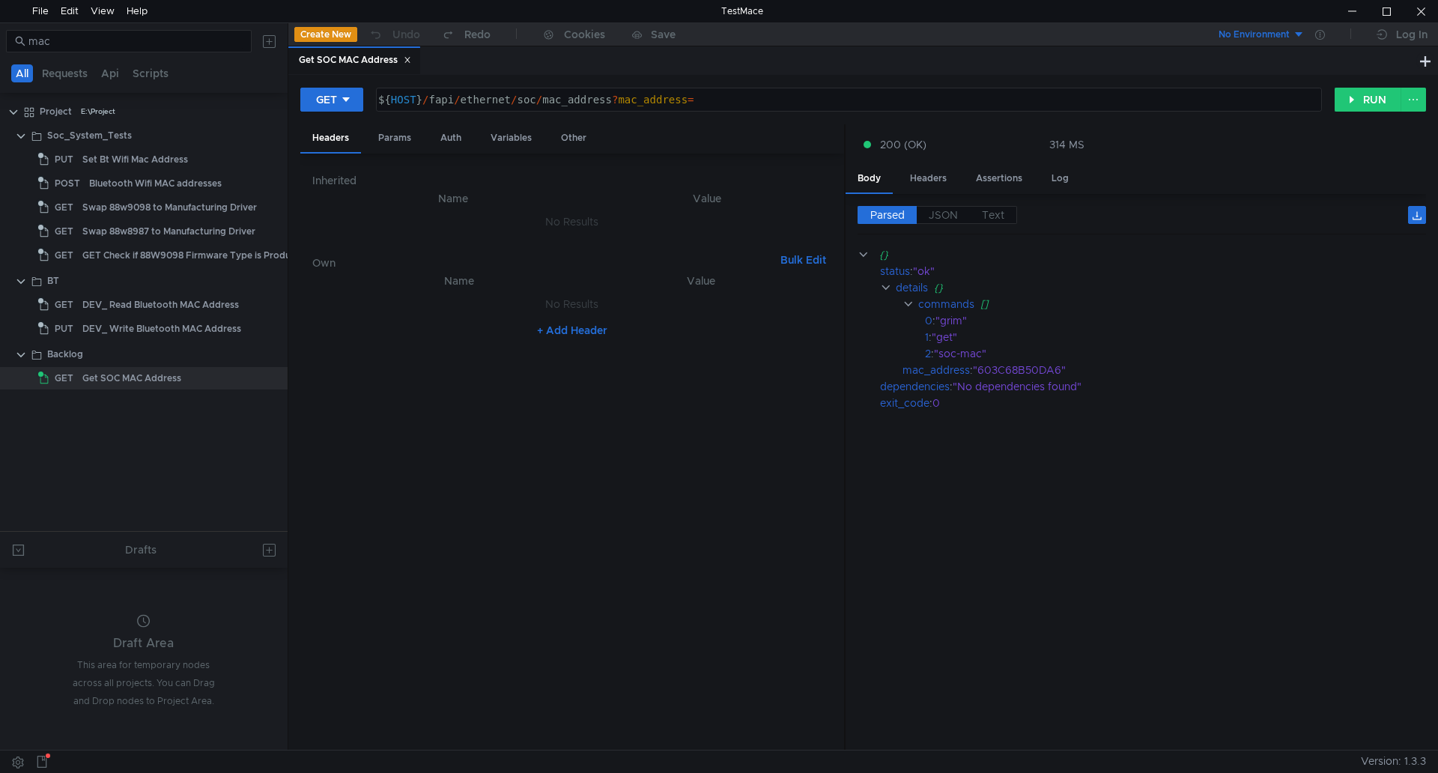
click at [410, 55] on div "Get SOC MAC Address" at bounding box center [355, 60] width 112 height 16
click at [410, 59] on icon at bounding box center [407, 59] width 7 height 7
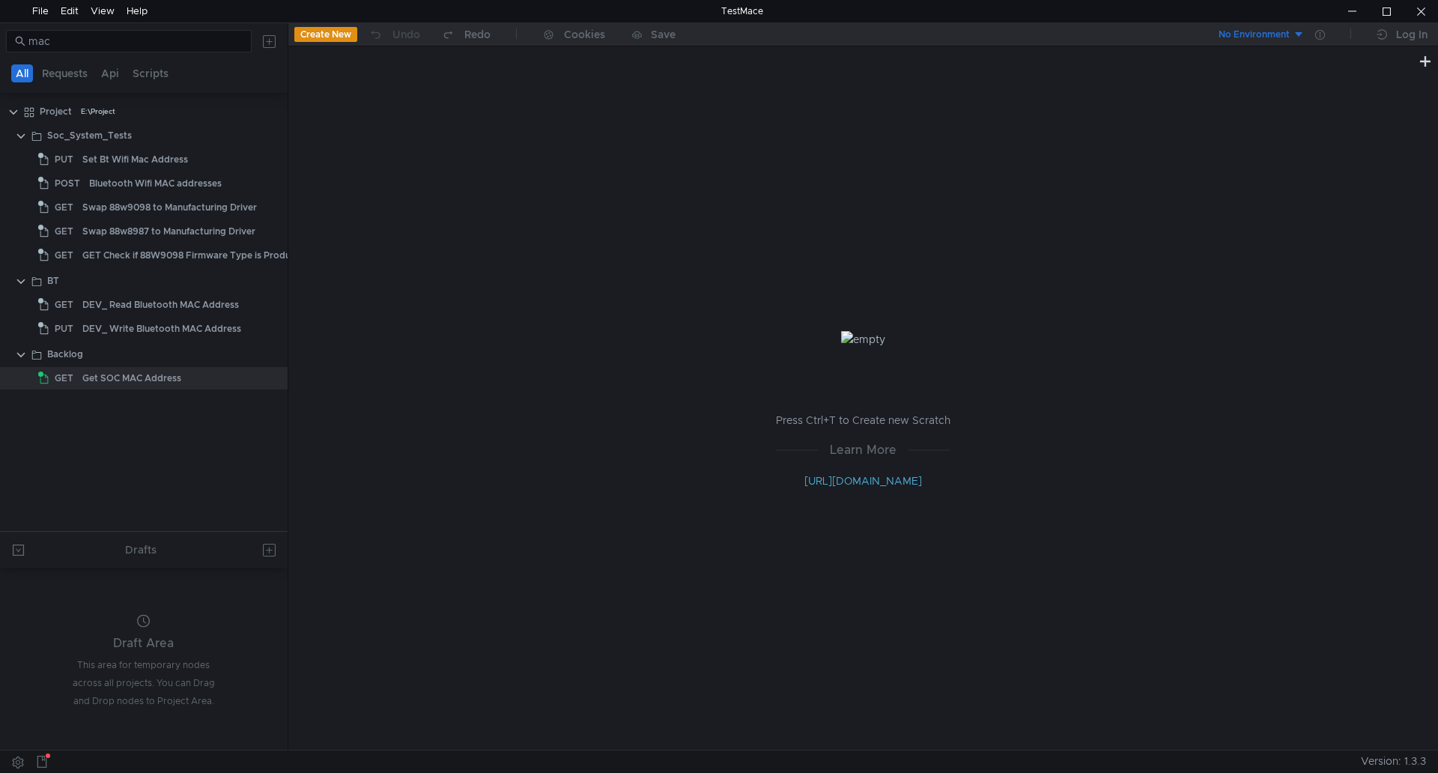
click at [330, 36] on button "Create New" at bounding box center [325, 34] width 63 height 15
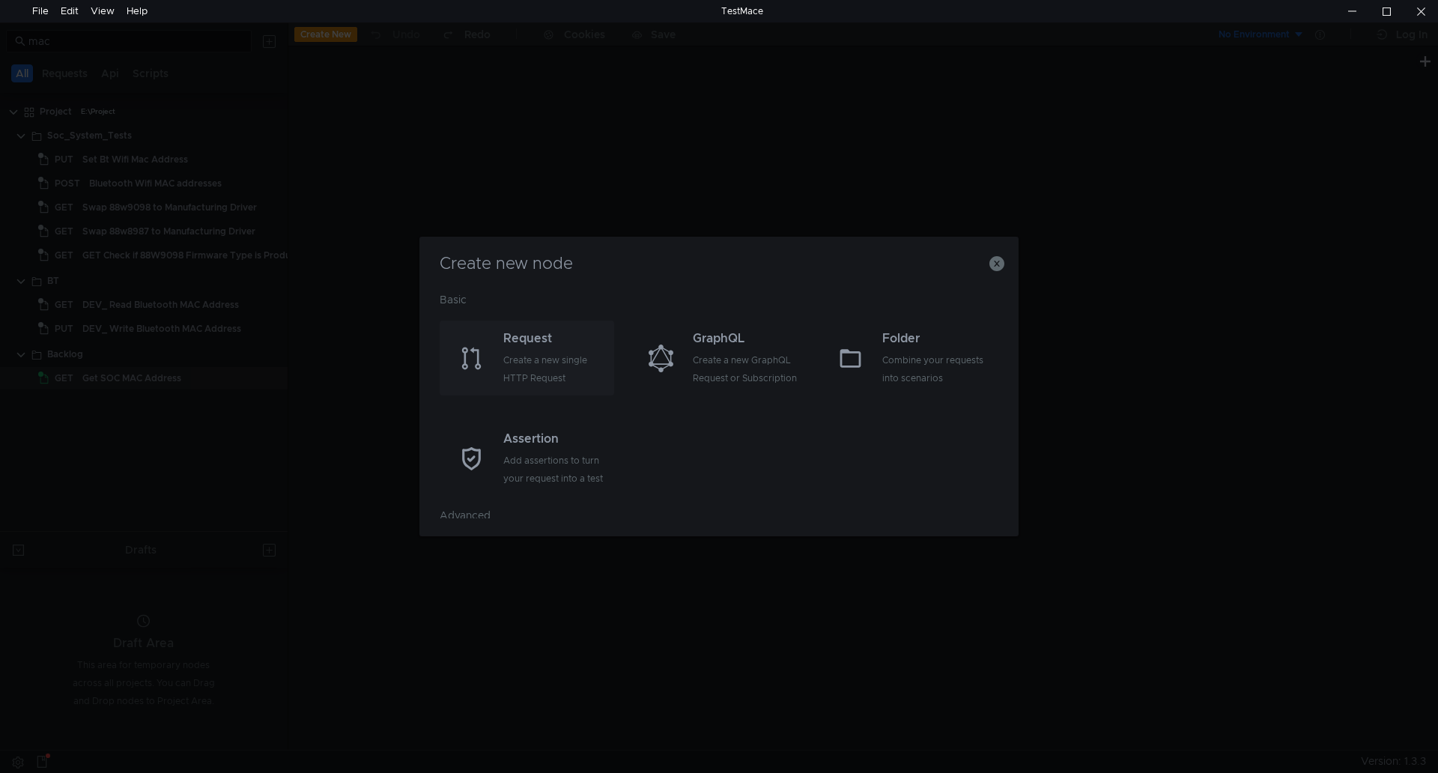
click at [524, 342] on div "Request" at bounding box center [556, 339] width 107 height 18
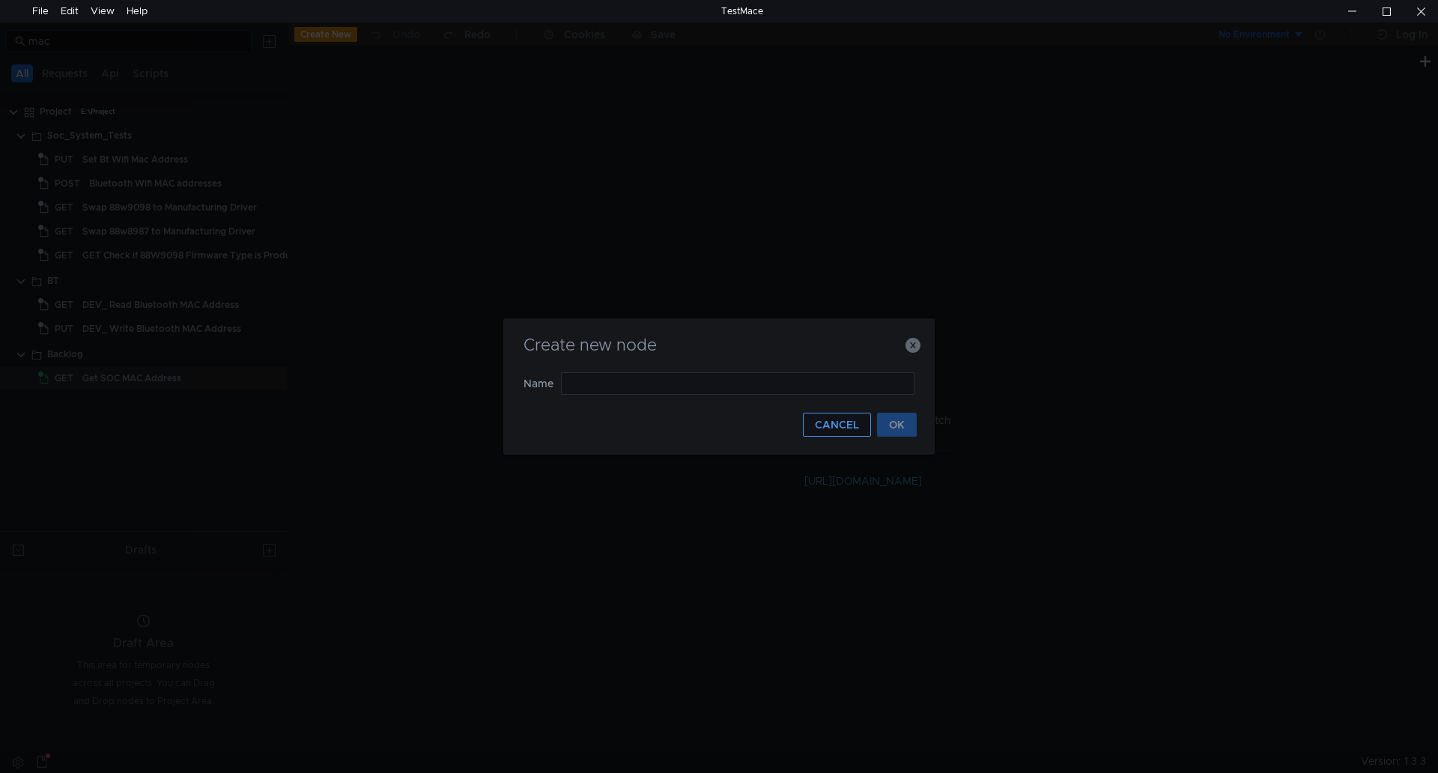
click at [833, 417] on button "CANCEL" at bounding box center [837, 425] width 68 height 24
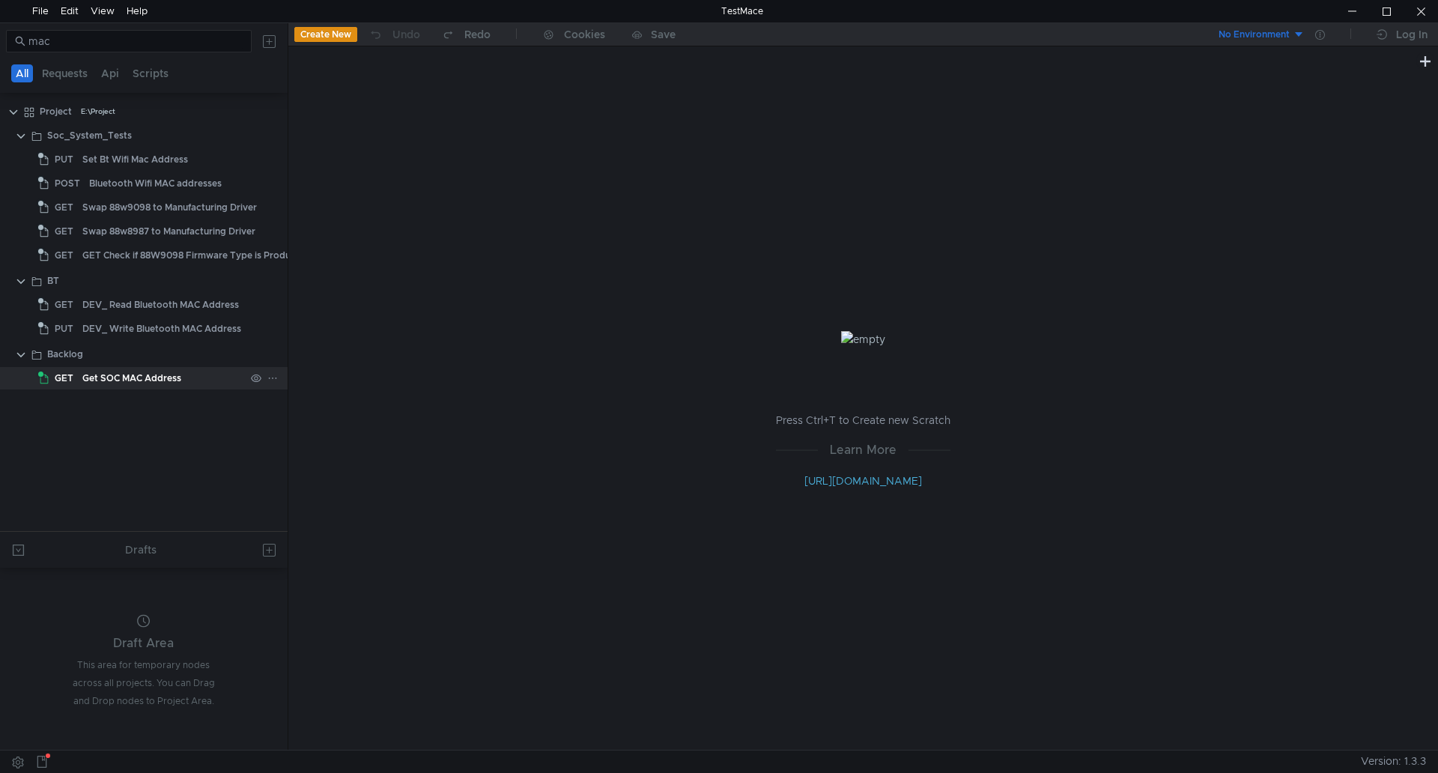
click at [68, 381] on span "GET" at bounding box center [64, 378] width 19 height 22
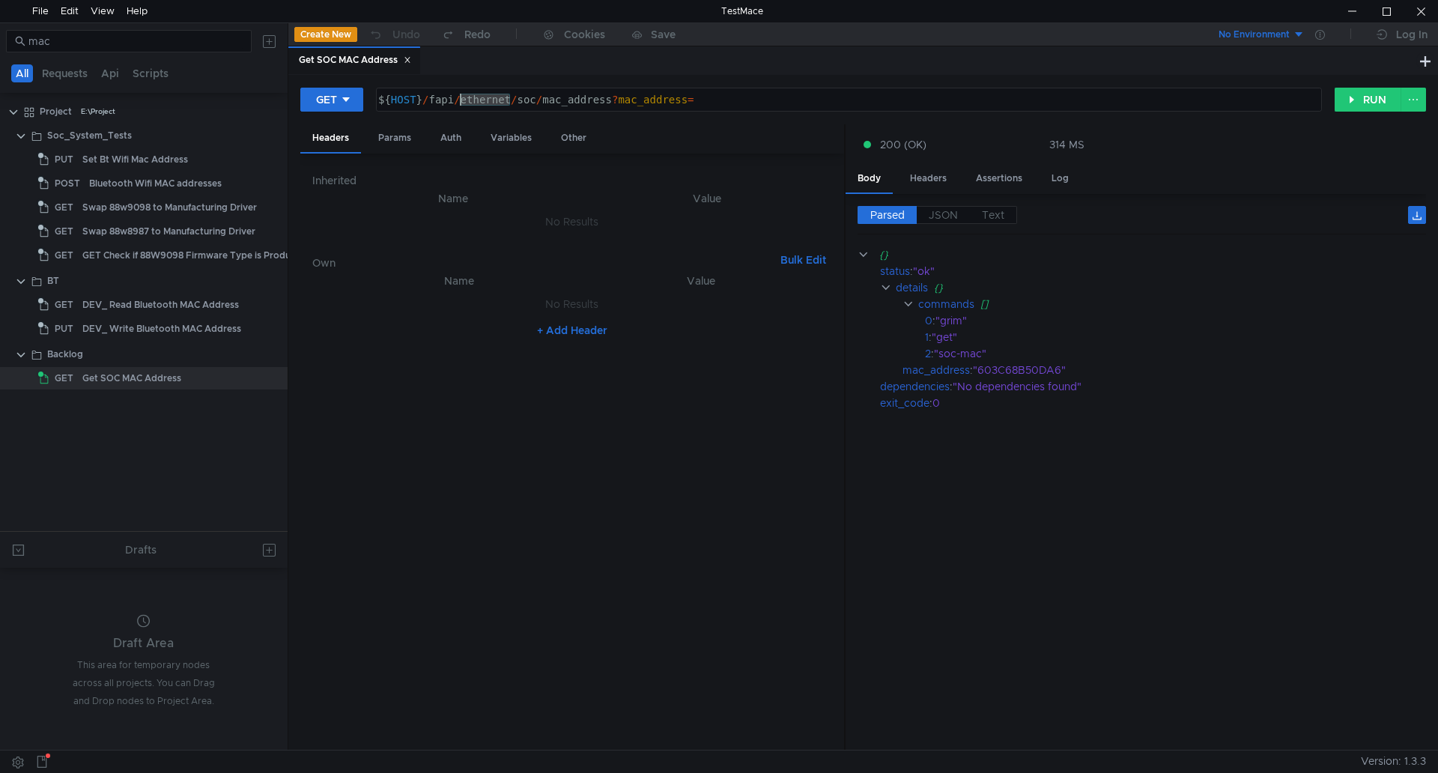
drag, startPoint x: 510, startPoint y: 99, endPoint x: 461, endPoint y: 101, distance: 49.5
click at [461, 101] on div "${ HOST } / fapi / ethernet / soc / mac_address ? mac_address =" at bounding box center [847, 112] width 944 height 36
drag, startPoint x: 696, startPoint y: 99, endPoint x: 505, endPoint y: 71, distance: 193.0
click at [505, 71] on nz-tabset "Get SOC MAC Address GET ${HOST}/fapi/system/soc/mac_address?mac_address= ${ HOS…" at bounding box center [863, 397] width 1150 height 703
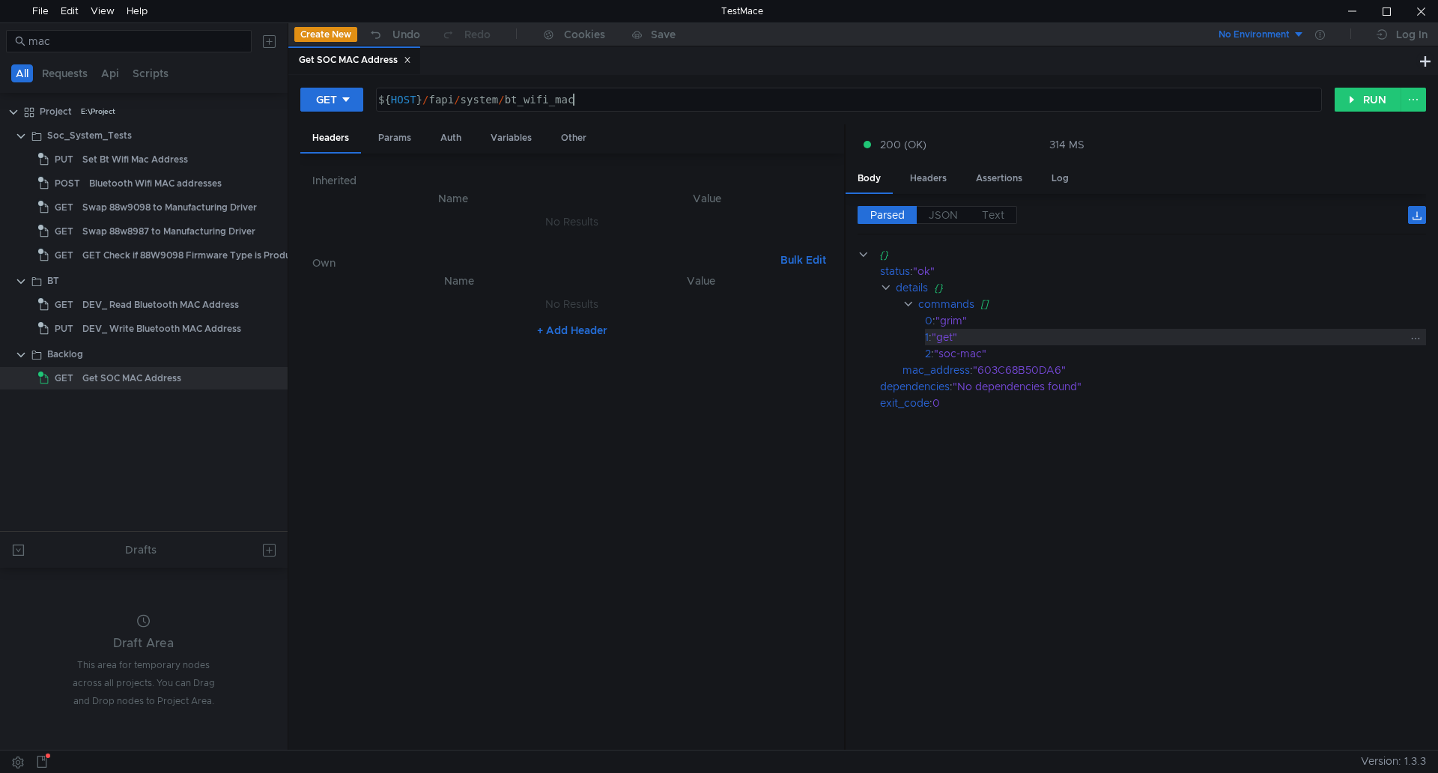
scroll to position [0, 13]
type textarea "${HOST}/fapi/system/bt_wifi_mac"
click at [1376, 111] on button "RUN" at bounding box center [1368, 100] width 67 height 24
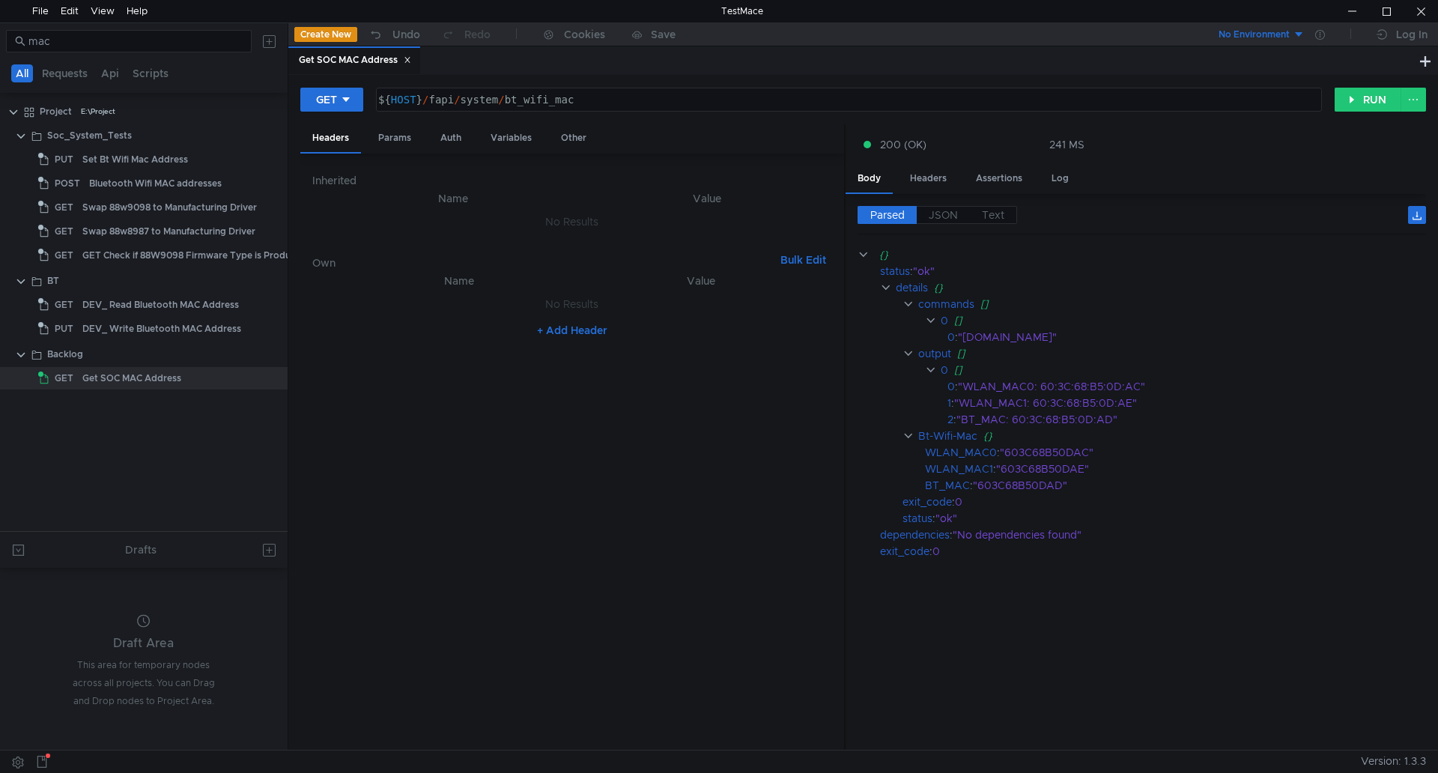
click at [979, 681] on cdk-virtual-scroll-viewport "{} status : "ok" details {} commands [] 0 [] 0 : "getMacAddress.sh" output [] 0…" at bounding box center [1141, 492] width 568 height 492
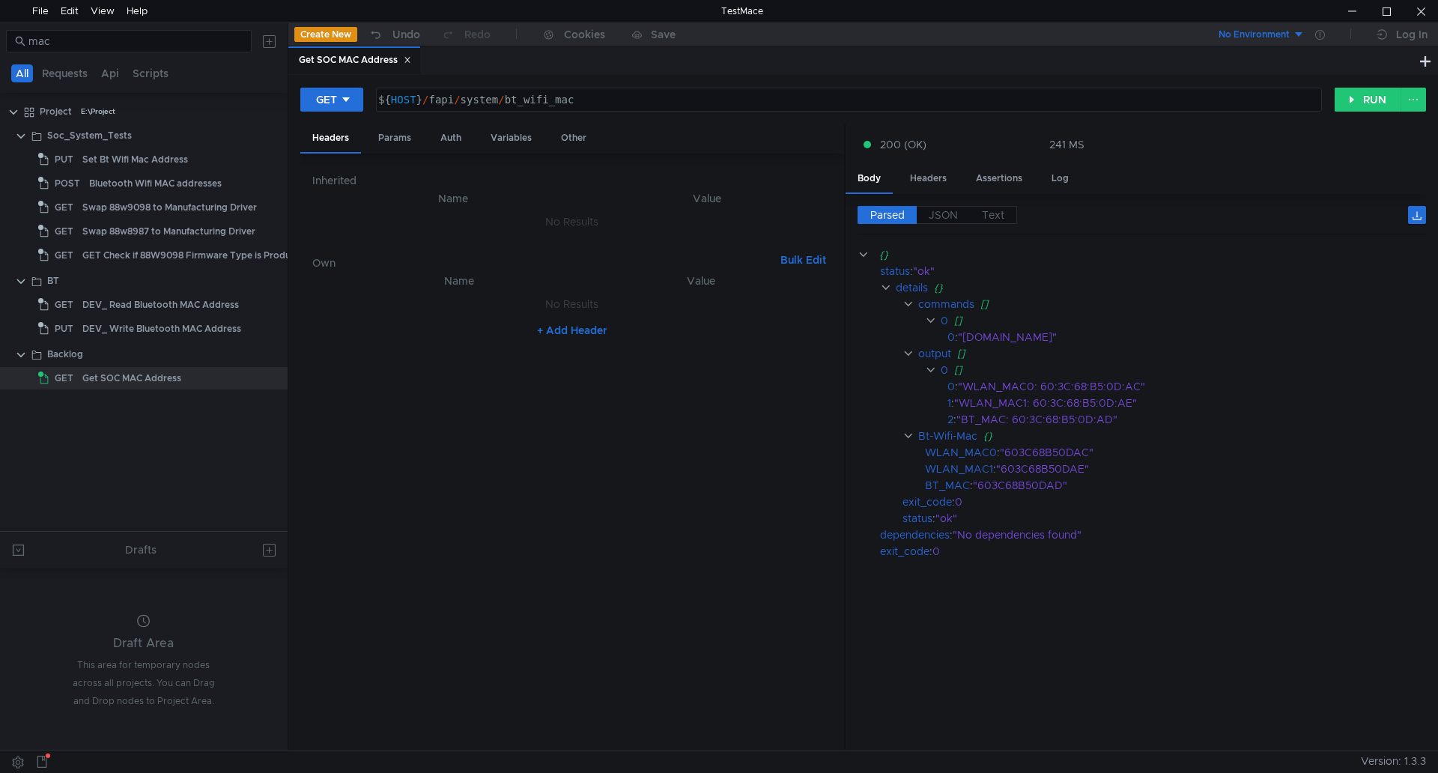
click at [979, 681] on cdk-virtual-scroll-viewport "{} status : "ok" details {} commands [] 0 [] 0 : "getMacAddress.sh" output [] 0…" at bounding box center [1141, 492] width 568 height 492
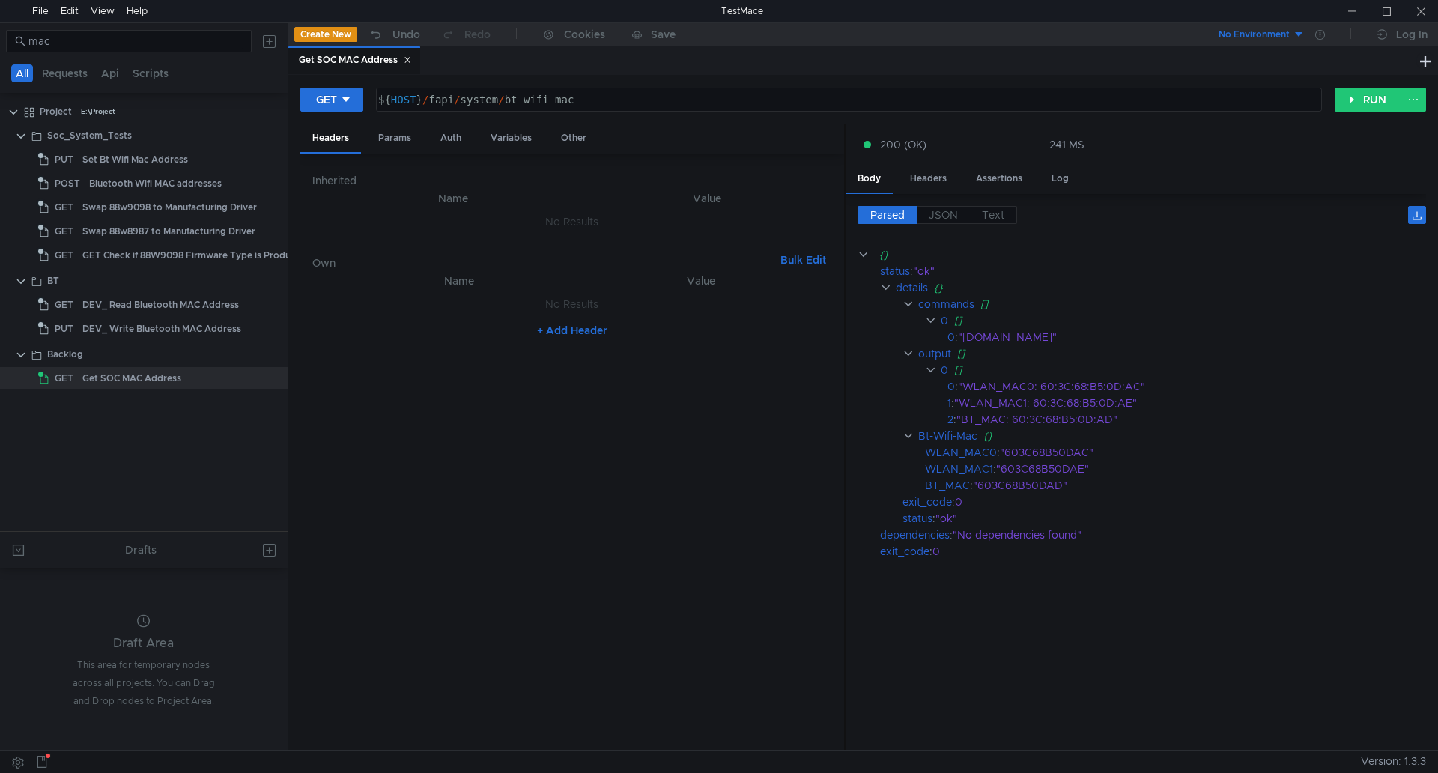
scroll to position [0, 13]
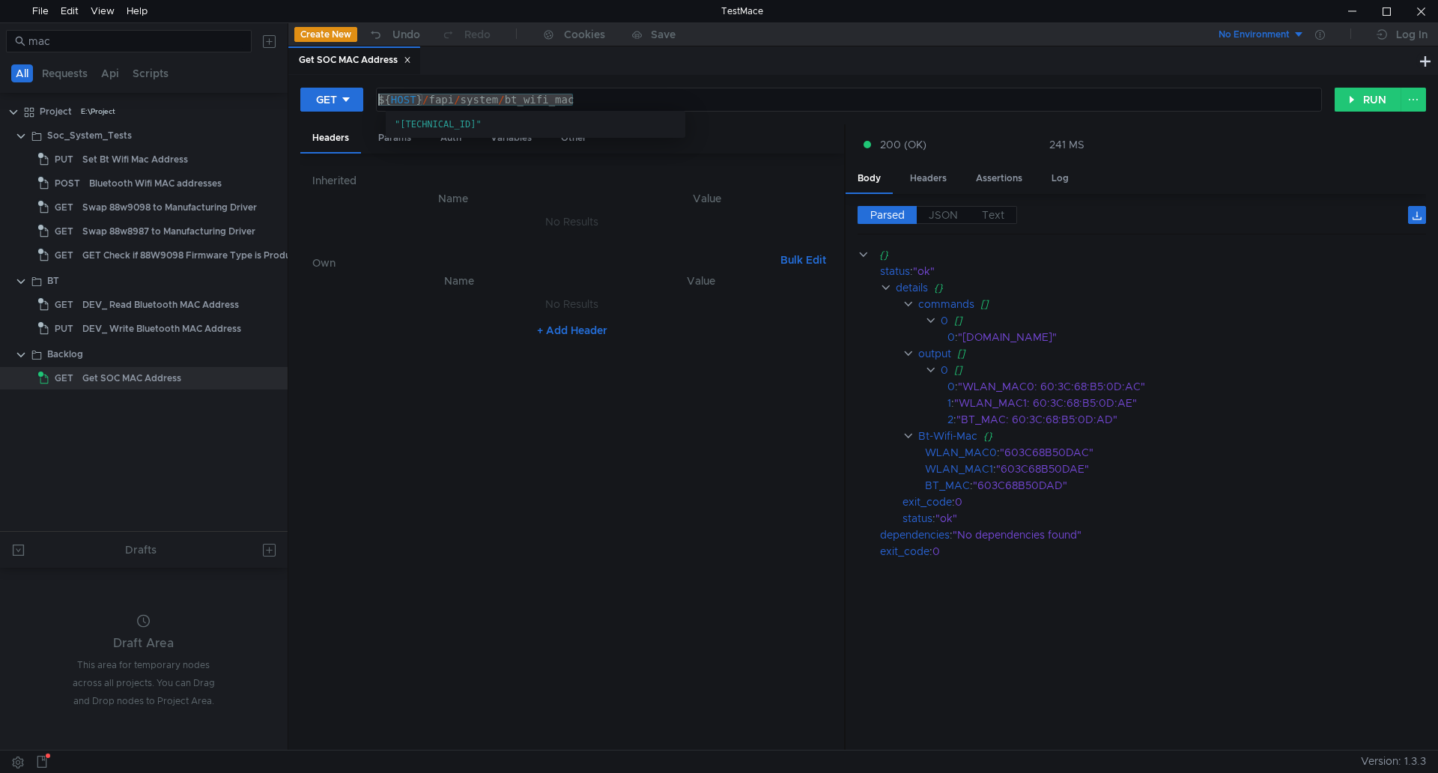
drag, startPoint x: 650, startPoint y: 95, endPoint x: 382, endPoint y: 92, distance: 268.1
click at [382, 92] on div "${ HOST } / fapi / system / bt_wifi_mac" at bounding box center [849, 99] width 944 height 22
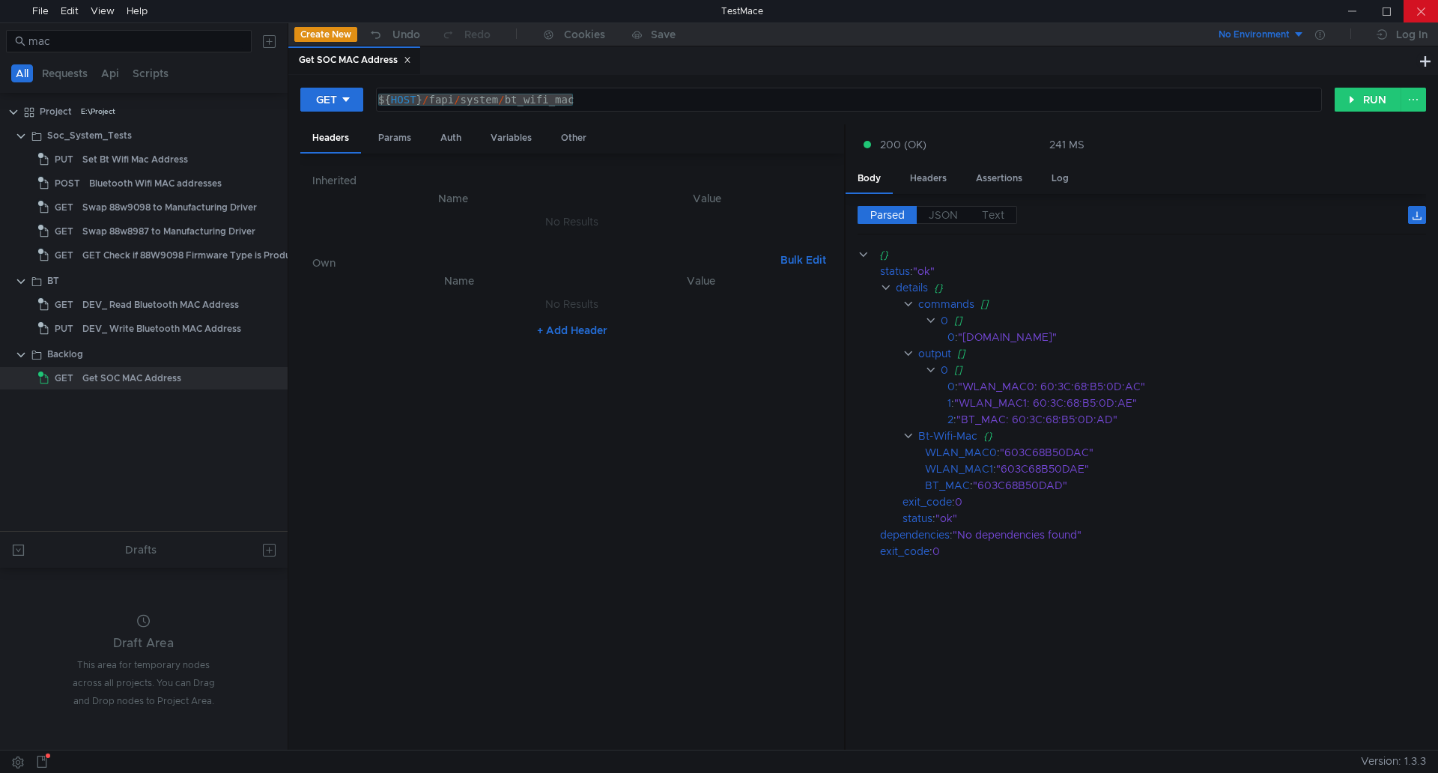
click at [1422, 9] on div at bounding box center [1420, 11] width 34 height 22
